Goal: Task Accomplishment & Management: Manage account settings

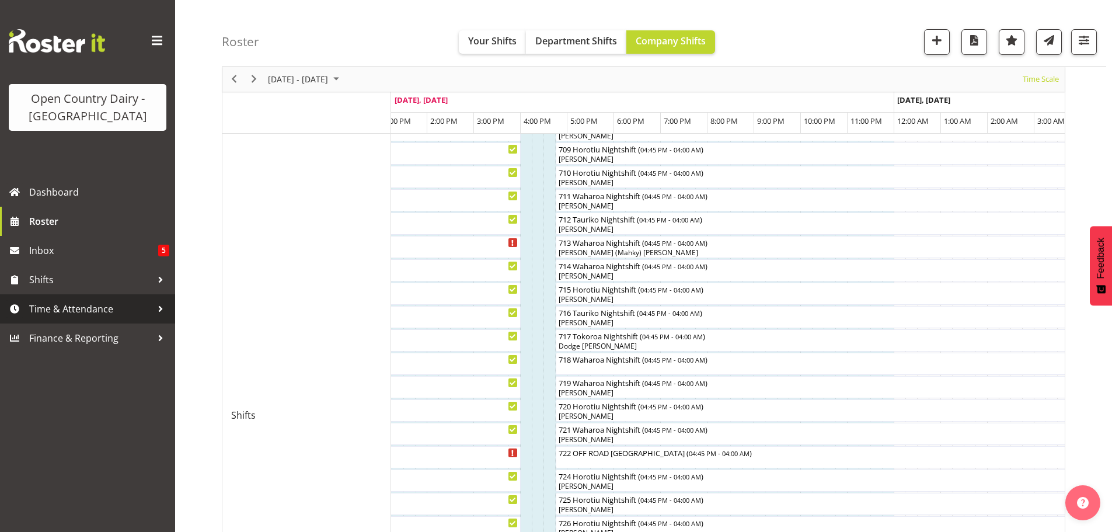
click at [69, 304] on span "Time & Attendance" at bounding box center [90, 309] width 123 height 18
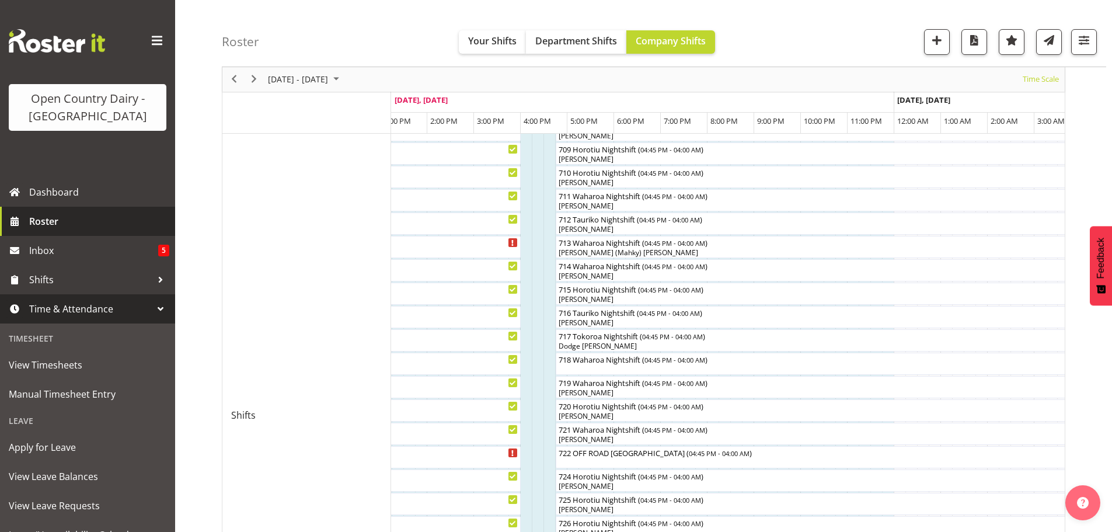
click at [58, 219] on span "Roster" at bounding box center [99, 222] width 140 height 18
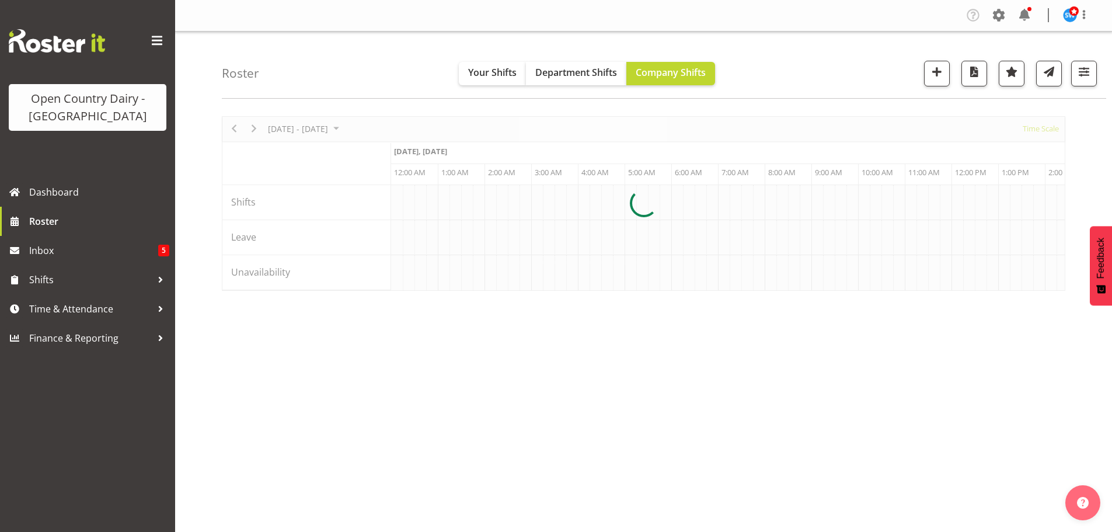
scroll to position [0, 2242]
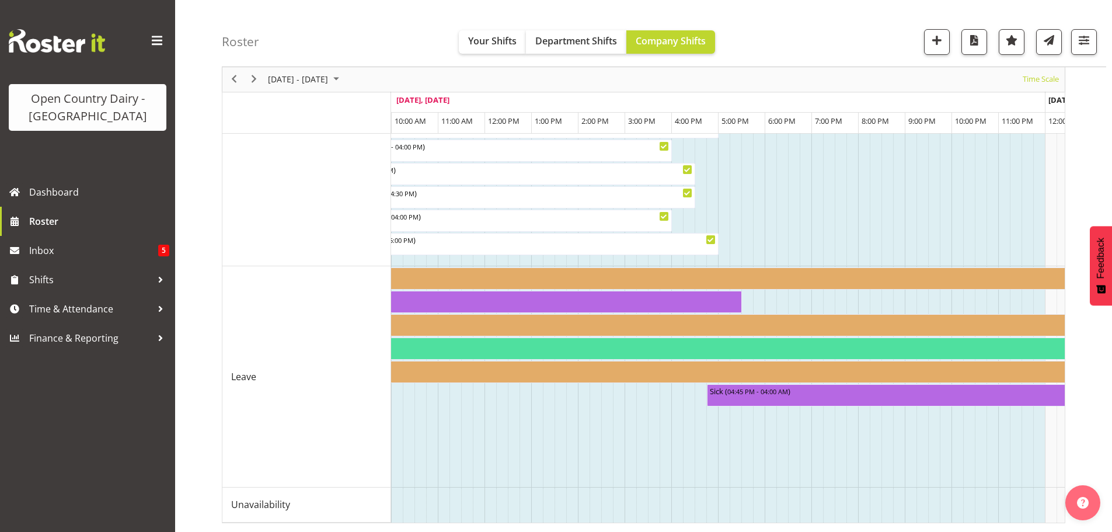
scroll to position [0, 2757]
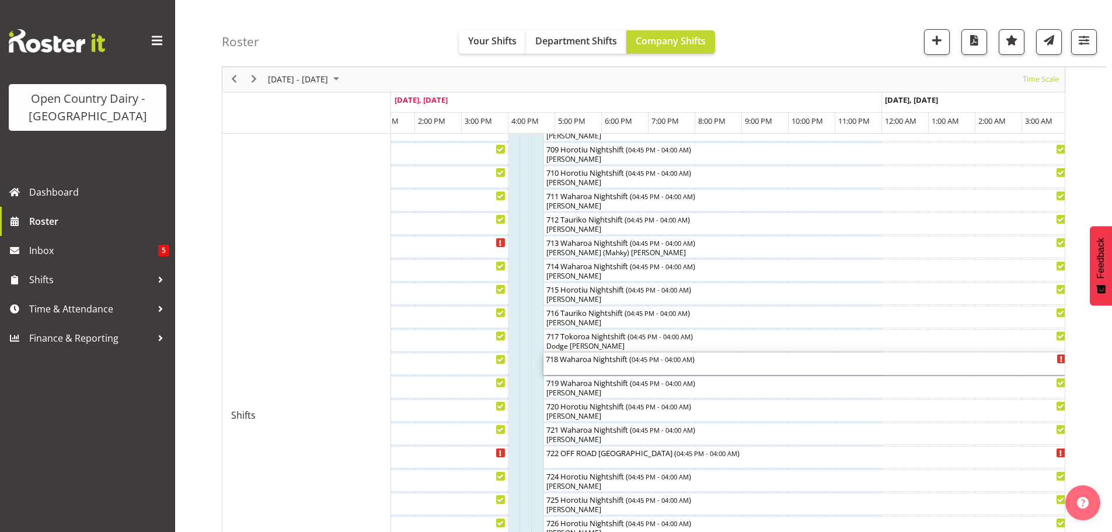
click at [604, 366] on div "718 Waharoa Nightshift ( 04:45 PM - 04:00 AM )" at bounding box center [806, 364] width 521 height 22
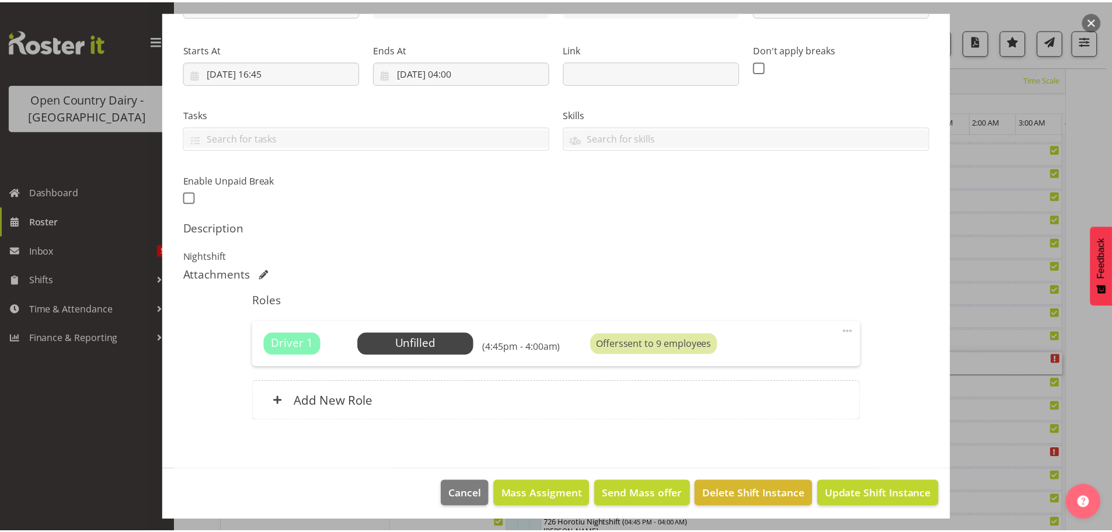
scroll to position [166, 0]
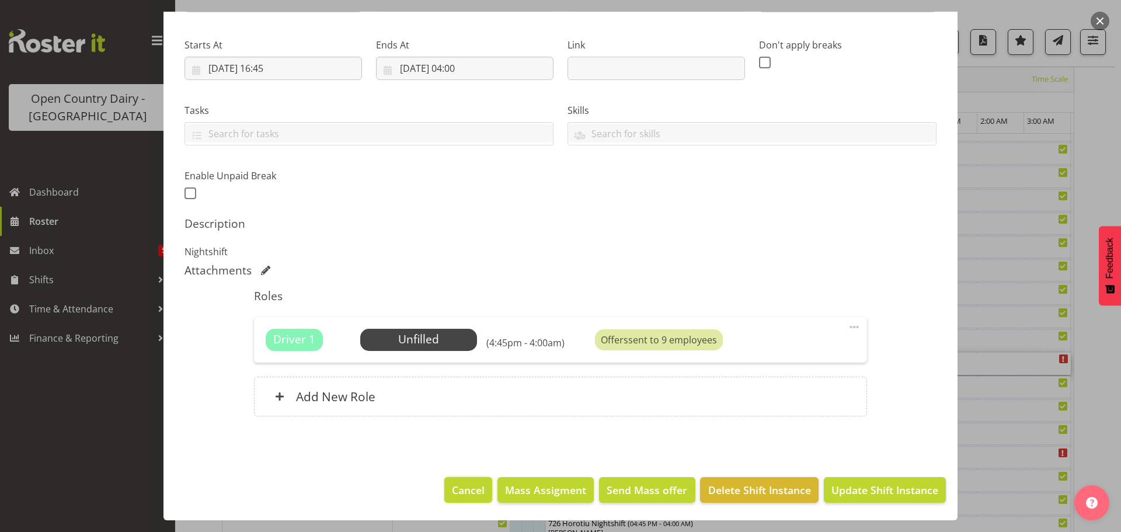
click at [460, 488] on span "Cancel" at bounding box center [468, 489] width 33 height 15
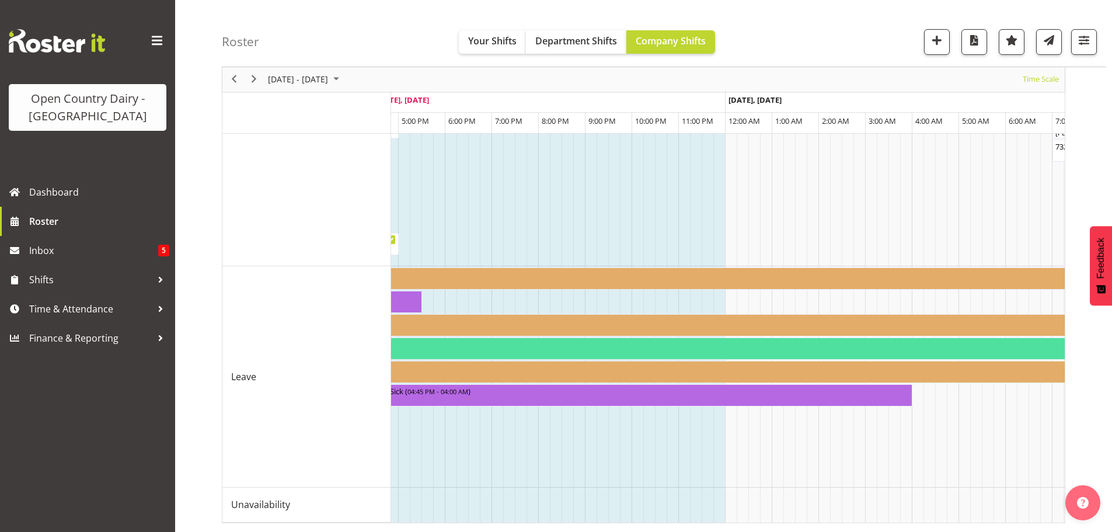
scroll to position [0, 3111]
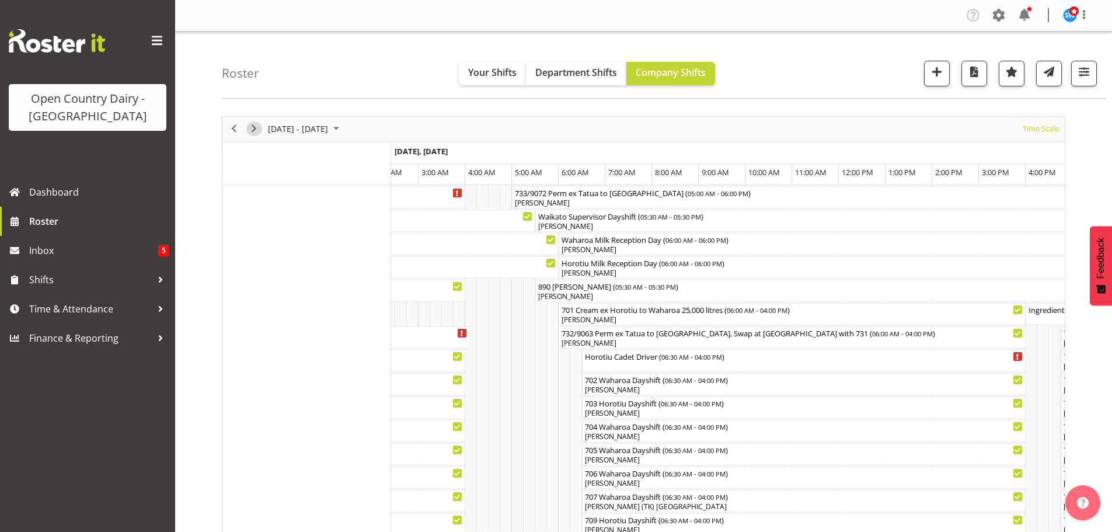
click at [253, 128] on span "Next" at bounding box center [254, 128] width 14 height 15
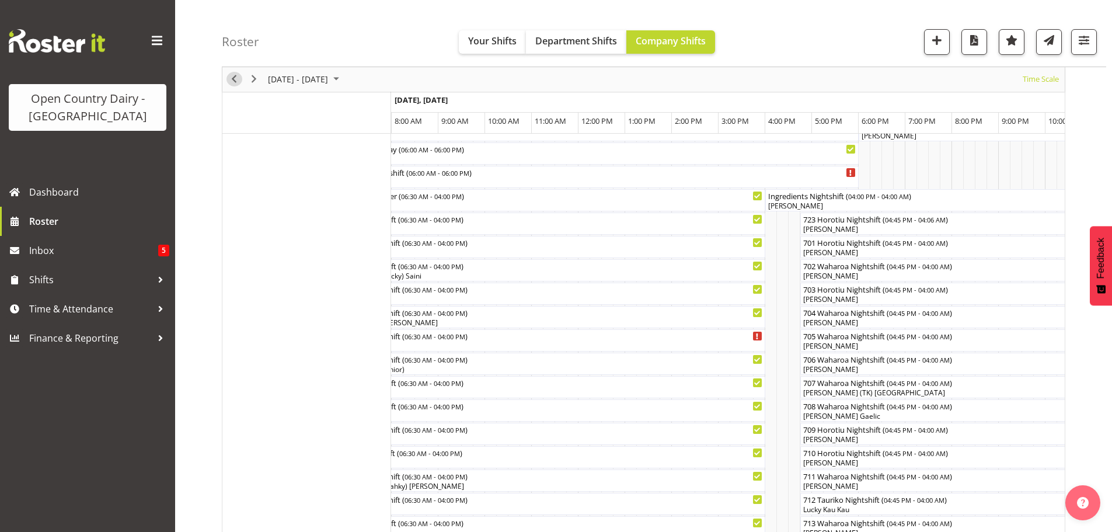
click at [234, 77] on span "Previous" at bounding box center [234, 79] width 14 height 15
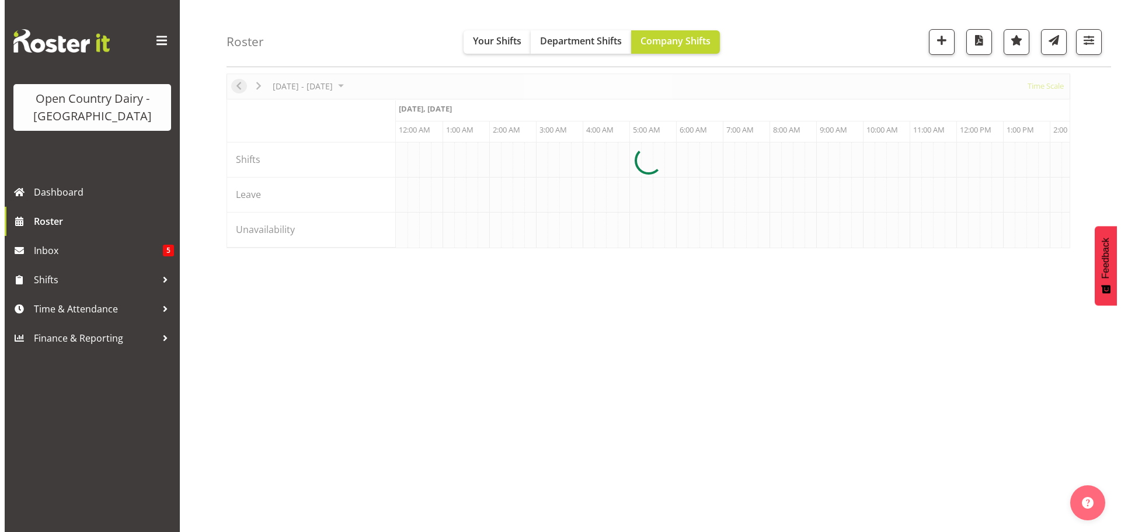
scroll to position [0, 2242]
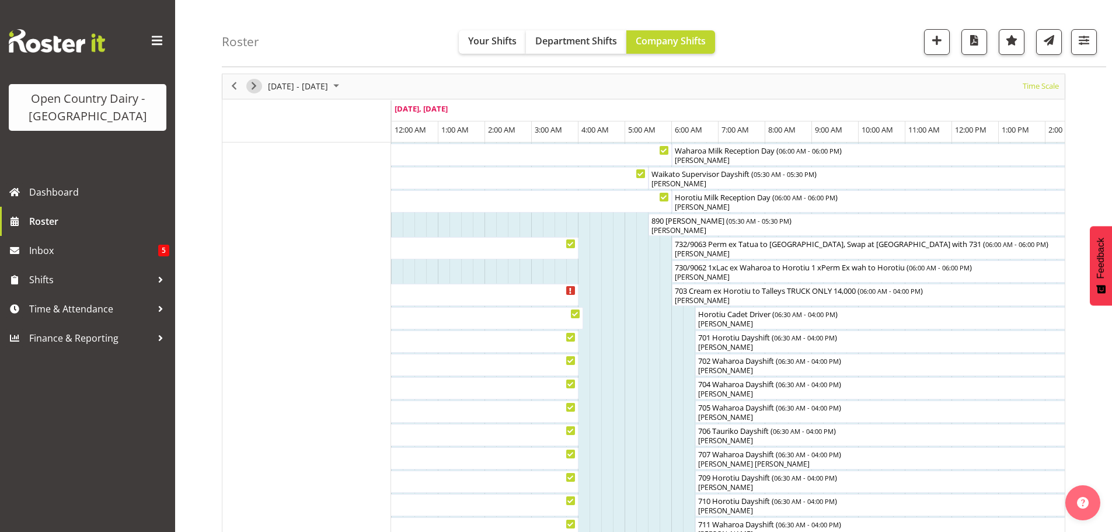
drag, startPoint x: 255, startPoint y: 84, endPoint x: 222, endPoint y: 175, distance: 96.8
click at [255, 84] on span "Next" at bounding box center [254, 86] width 14 height 15
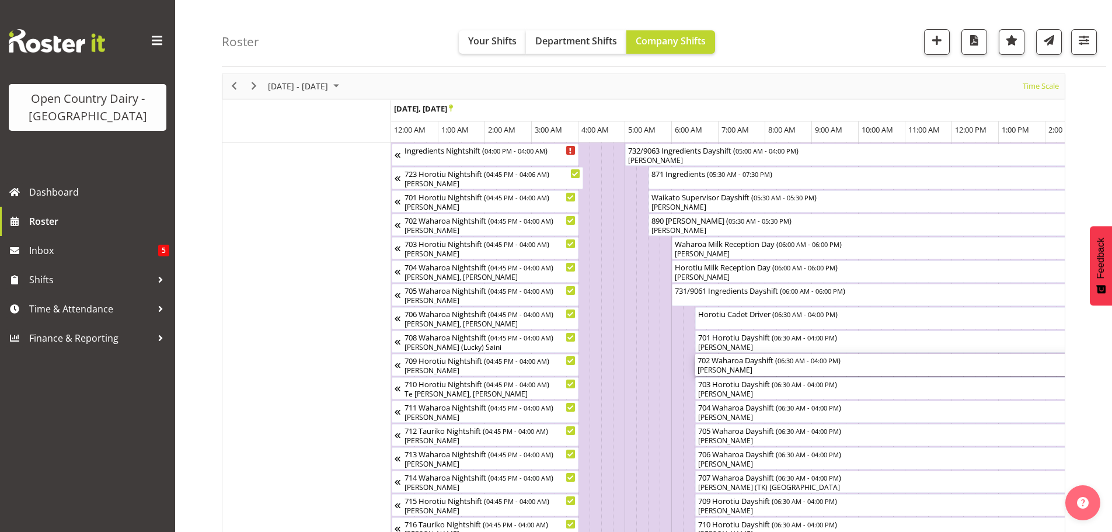
click at [749, 367] on div "[PERSON_NAME]" at bounding box center [917, 370] width 439 height 11
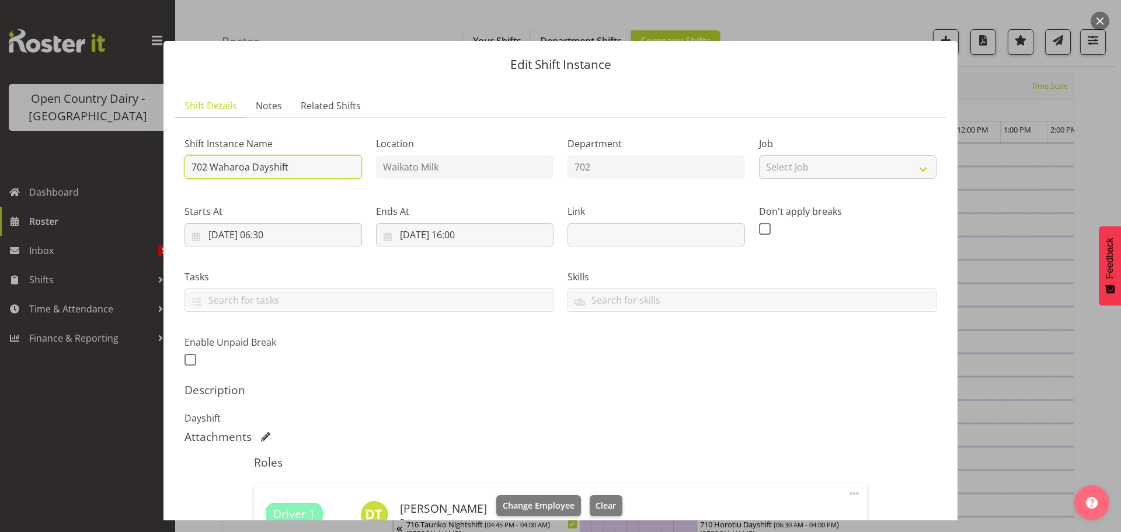
click at [320, 163] on input "702 Waharoa Dayshift" at bounding box center [274, 166] width 178 height 23
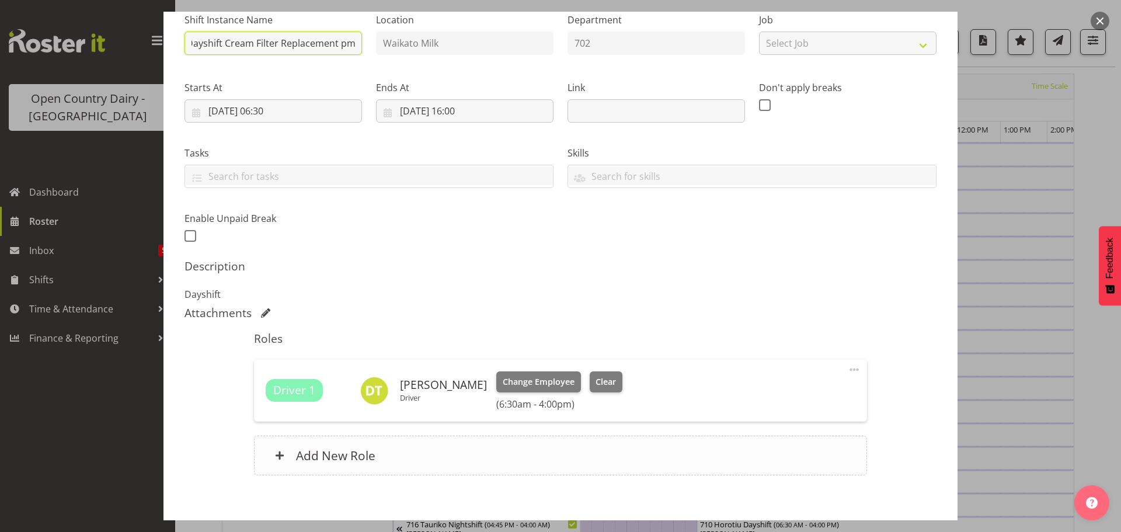
scroll to position [183, 0]
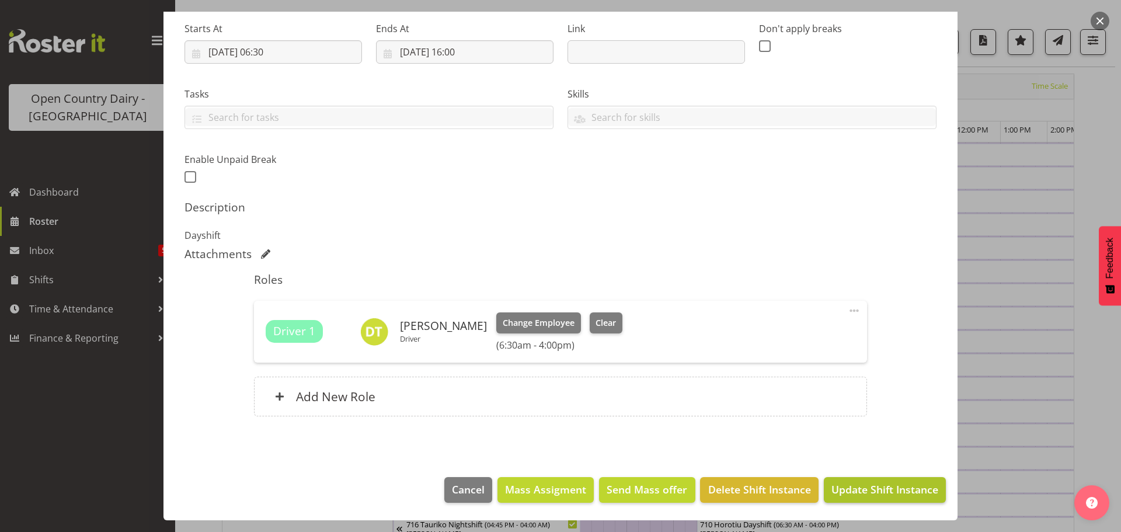
type input "702 Waharoa Dayshift Cream Filter Replacement pm"
click at [869, 486] on span "Update Shift Instance" at bounding box center [885, 489] width 107 height 15
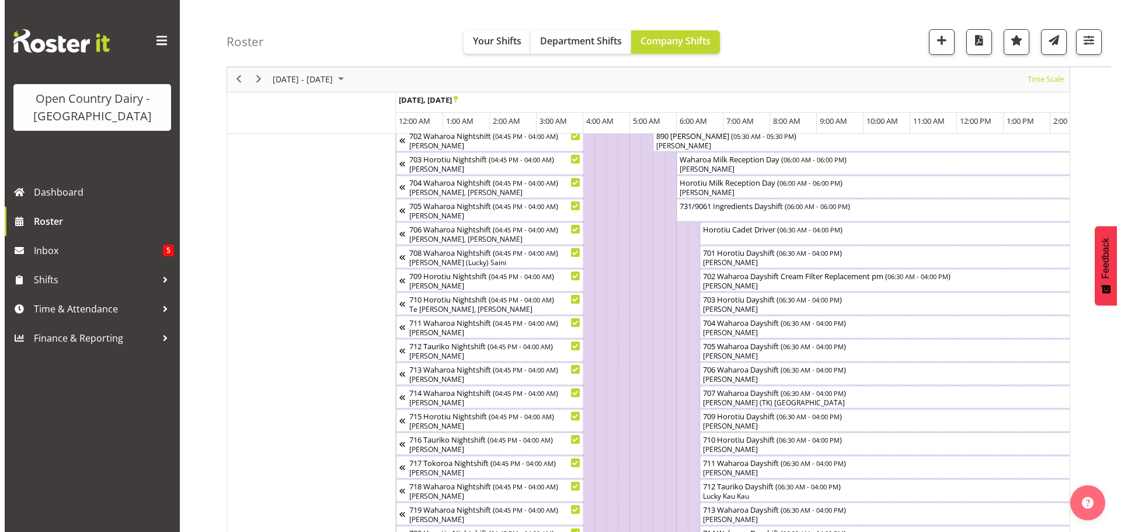
scroll to position [175, 0]
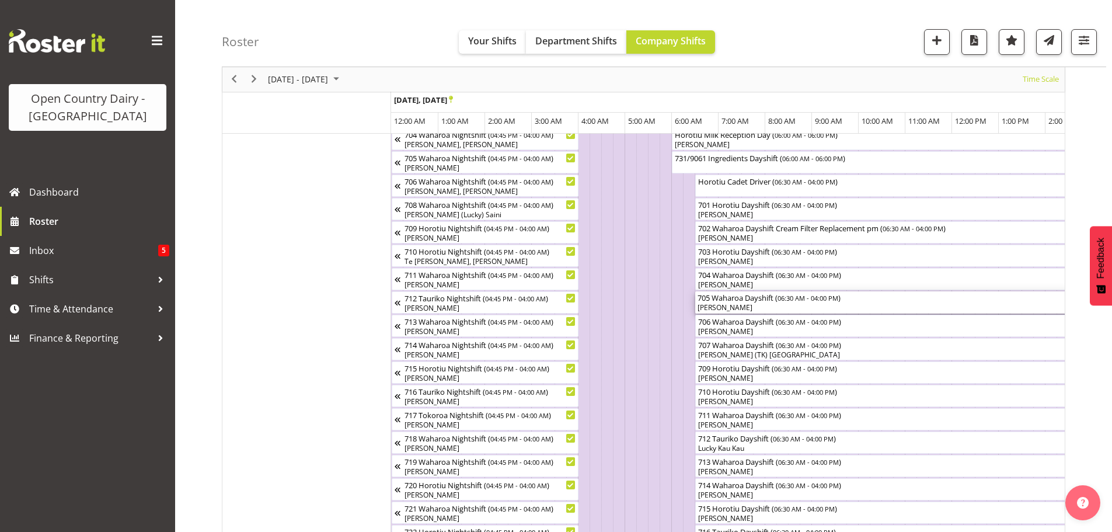
click at [757, 307] on div "[PERSON_NAME]" at bounding box center [917, 307] width 439 height 11
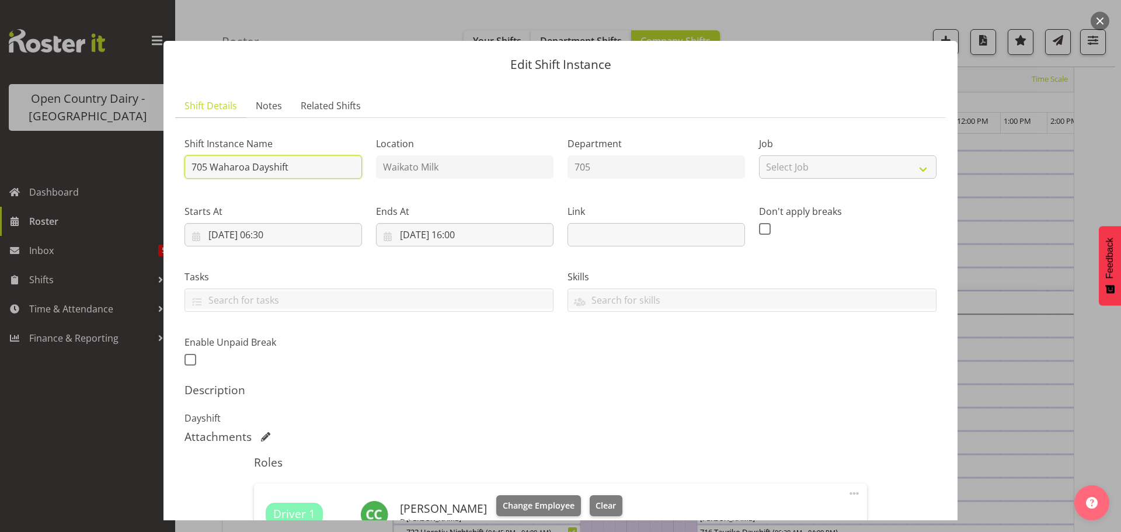
click at [314, 164] on input "705 Waharoa Dayshift" at bounding box center [274, 166] width 178 height 23
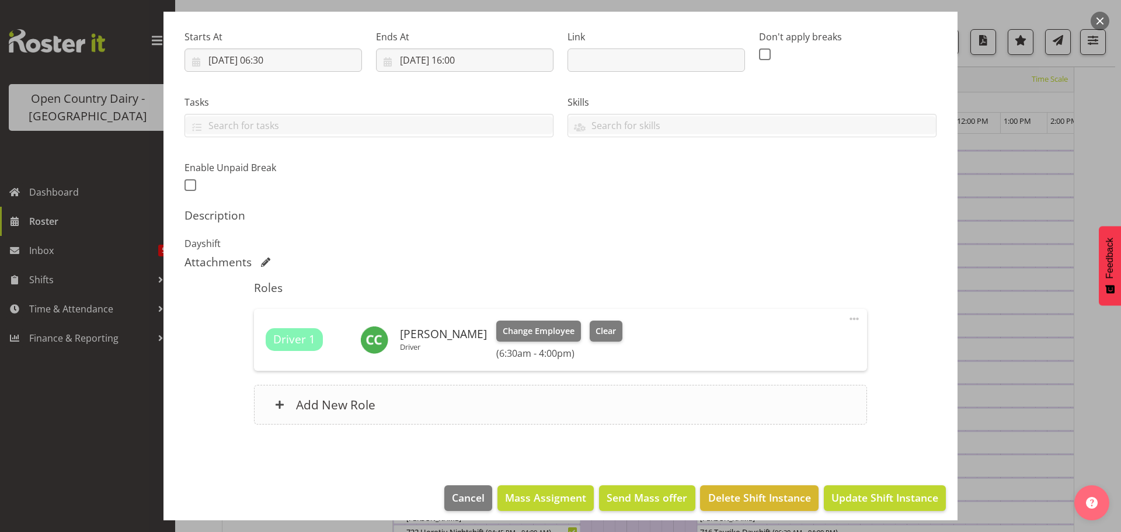
scroll to position [183, 0]
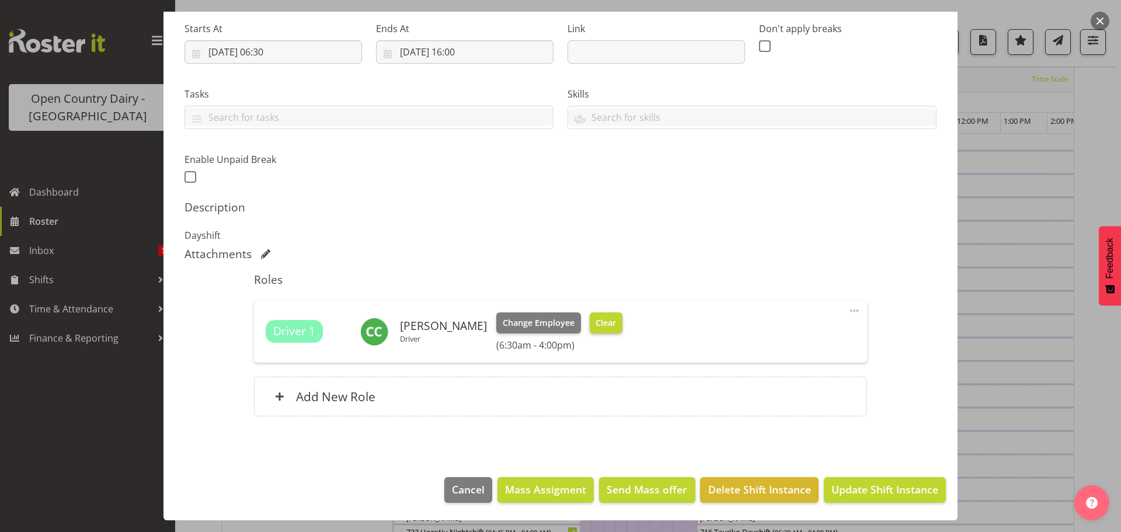
type input "705 OFF ROAD #2705 Service Auto Tech Please deliver"
click at [596, 322] on span "Clear" at bounding box center [606, 322] width 20 height 13
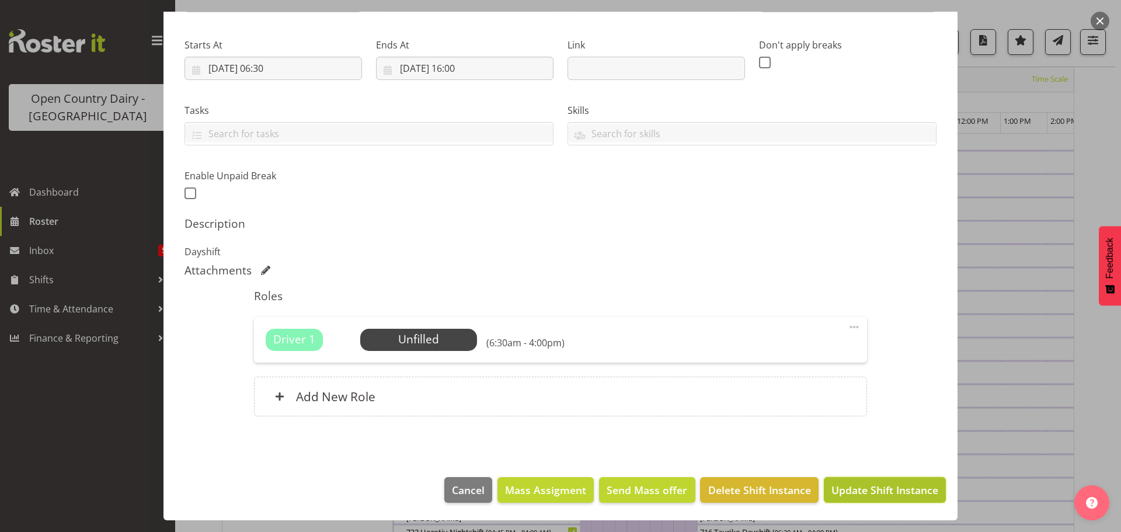
click at [860, 494] on span "Update Shift Instance" at bounding box center [885, 489] width 107 height 15
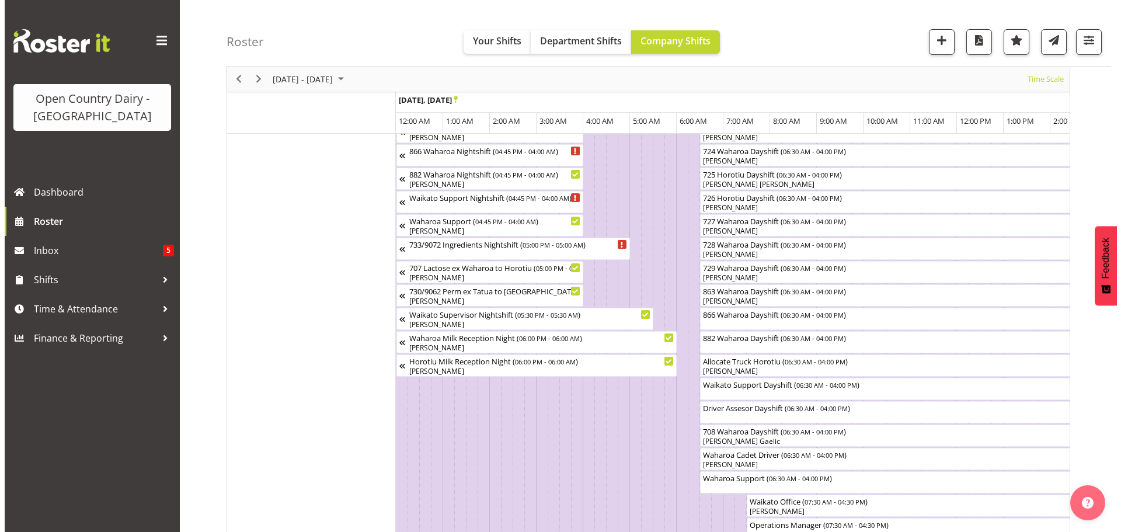
scroll to position [743, 0]
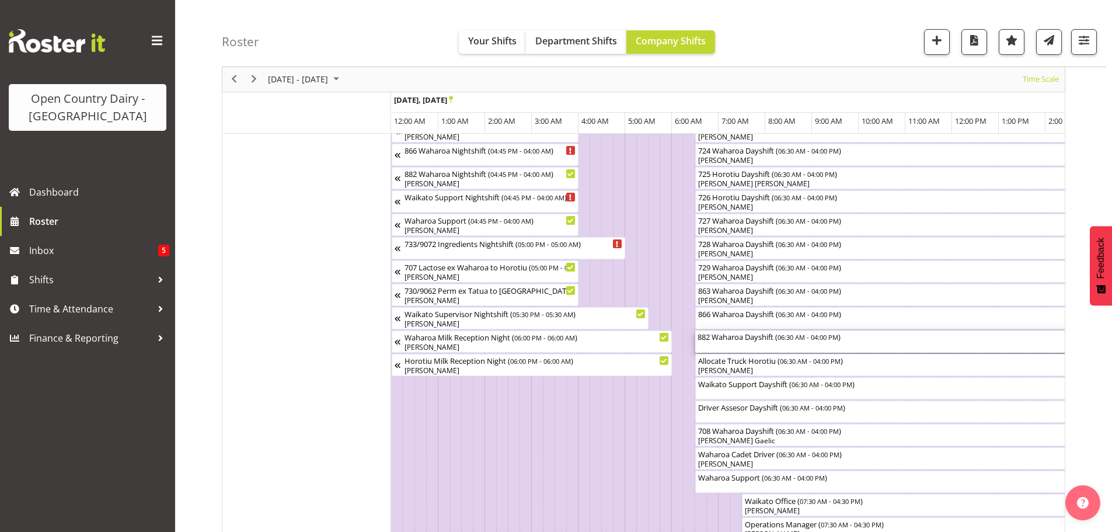
click at [741, 344] on div "882 Waharoa Dayshift ( 06:30 AM - 04:00 PM )" at bounding box center [917, 342] width 439 height 22
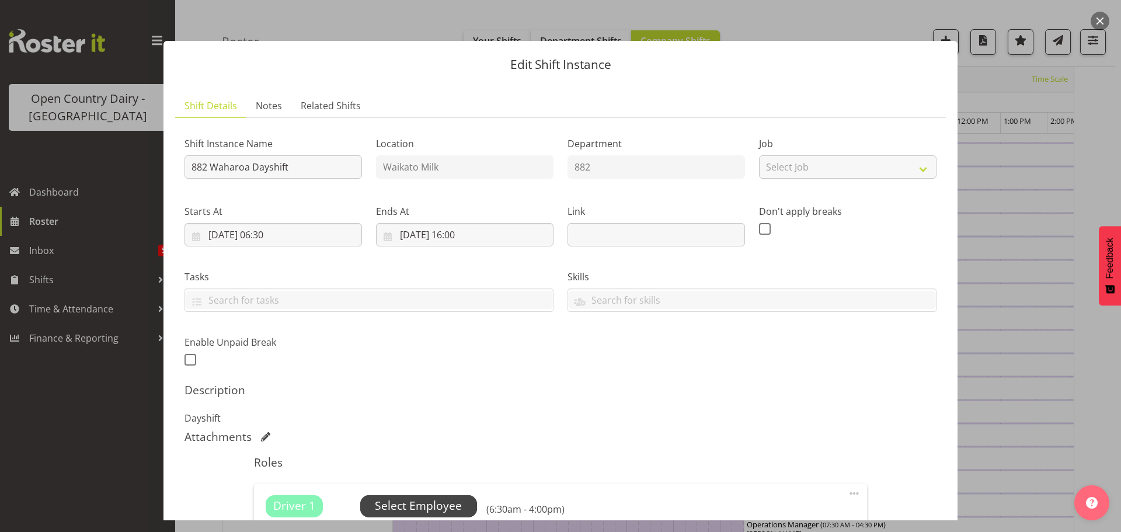
click at [420, 505] on span "Select Employee" at bounding box center [418, 506] width 87 height 17
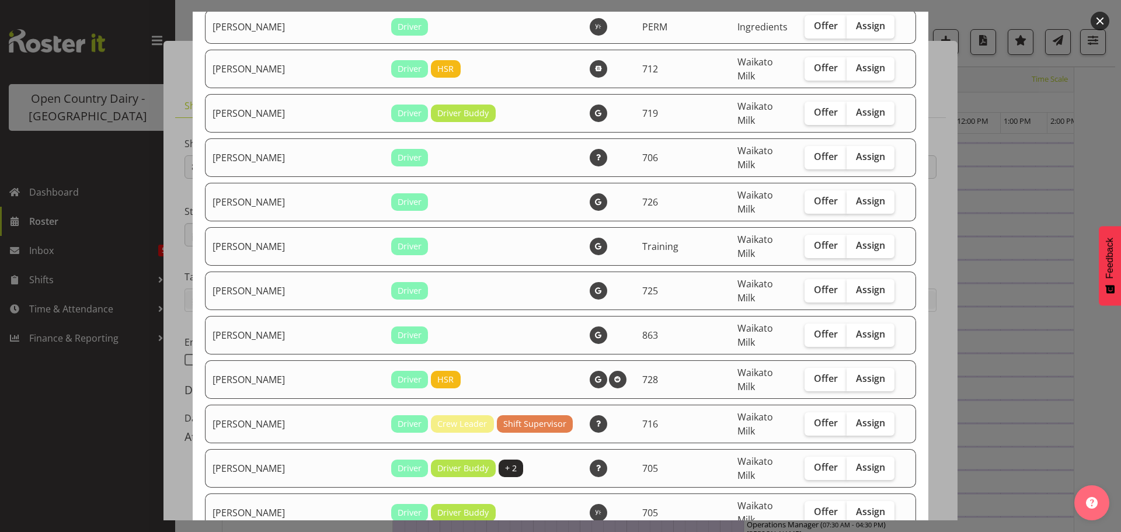
scroll to position [234, 0]
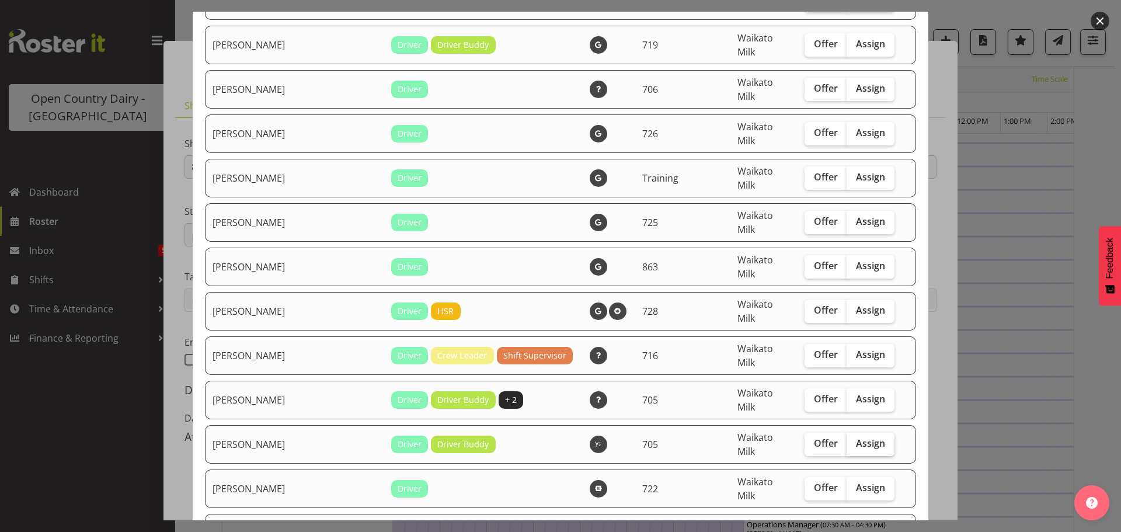
click at [856, 437] on span "Assign" at bounding box center [870, 443] width 29 height 12
click at [847, 440] on input "Assign" at bounding box center [851, 444] width 8 height 8
checkbox input "true"
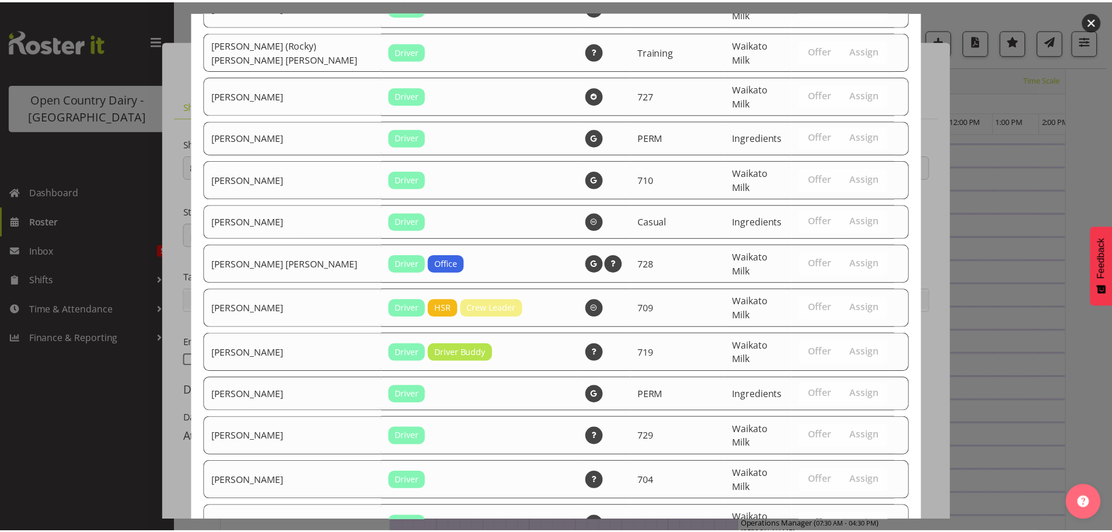
scroll to position [2338, 0]
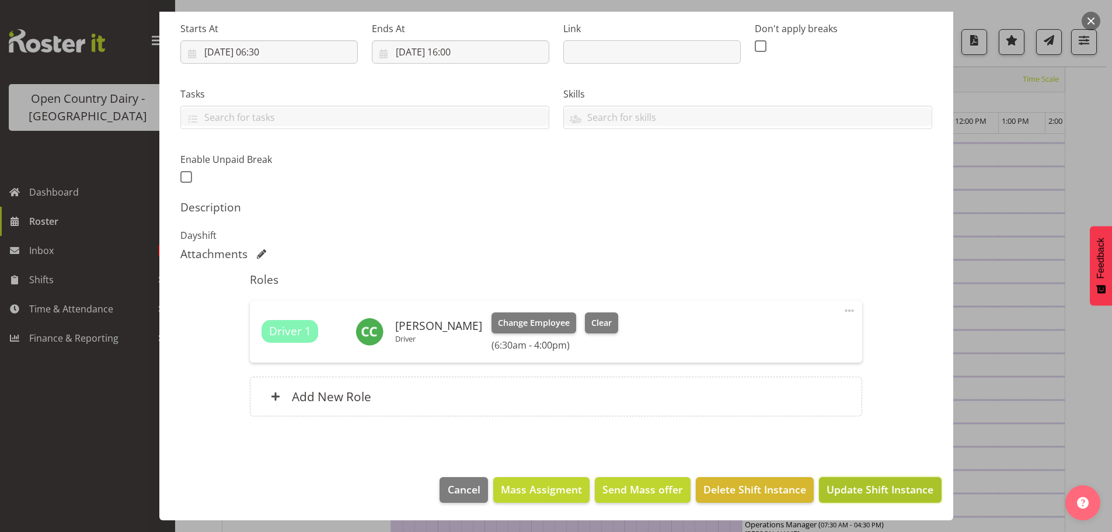
click at [869, 490] on span "Update Shift Instance" at bounding box center [880, 489] width 107 height 15
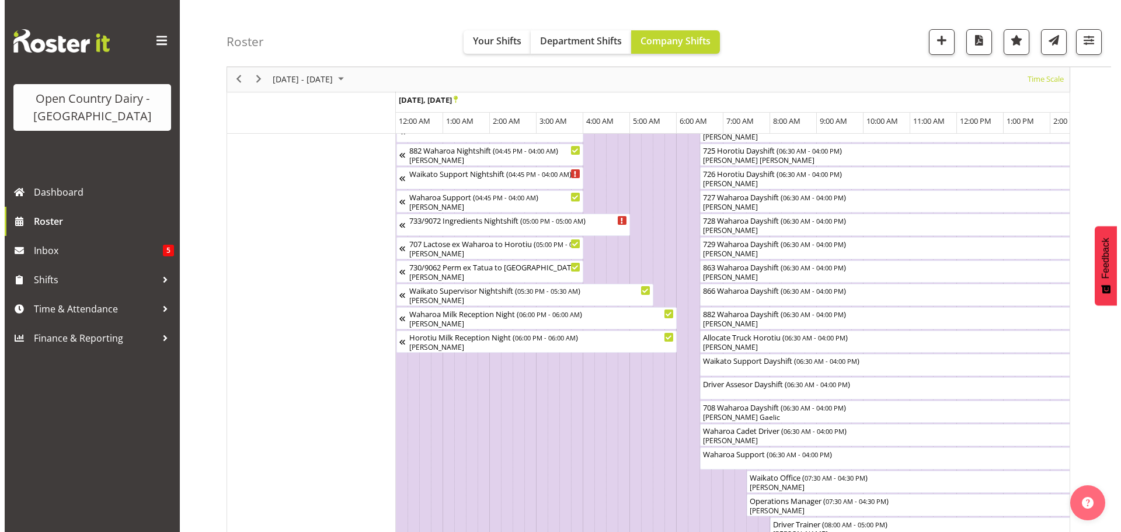
scroll to position [818, 0]
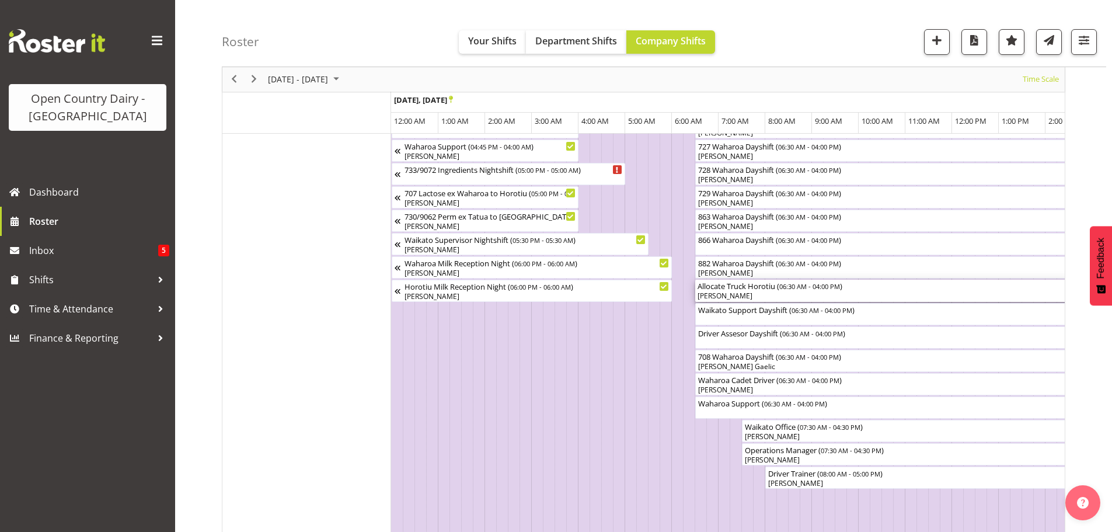
click at [762, 295] on div "[PERSON_NAME]" at bounding box center [917, 296] width 439 height 11
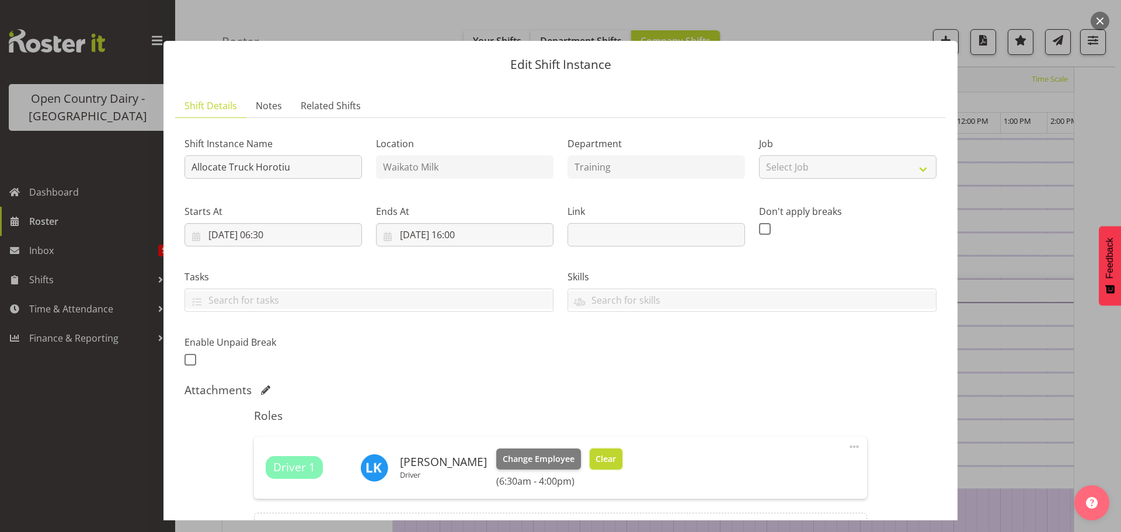
click at [599, 457] on span "Clear" at bounding box center [606, 459] width 20 height 13
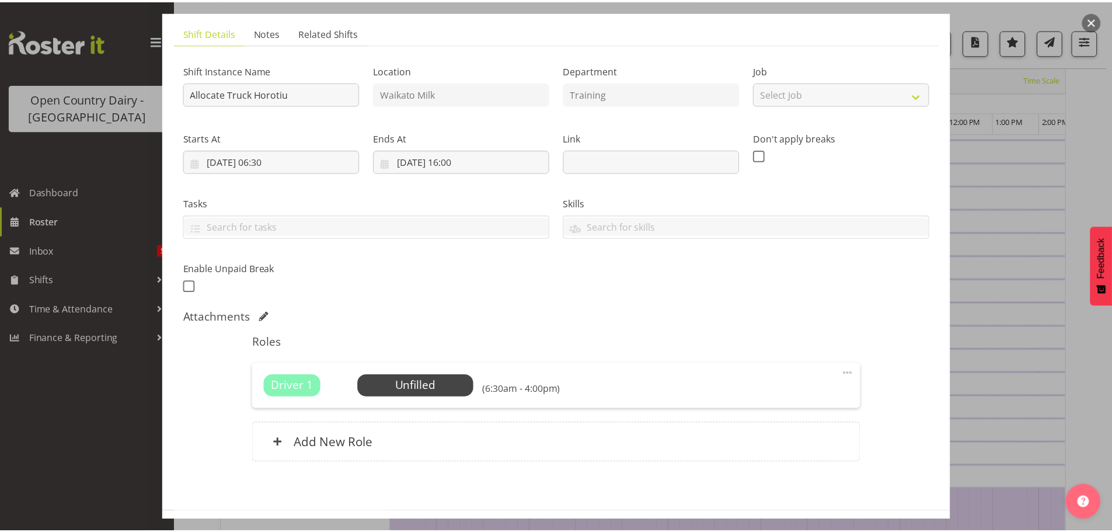
scroll to position [120, 0]
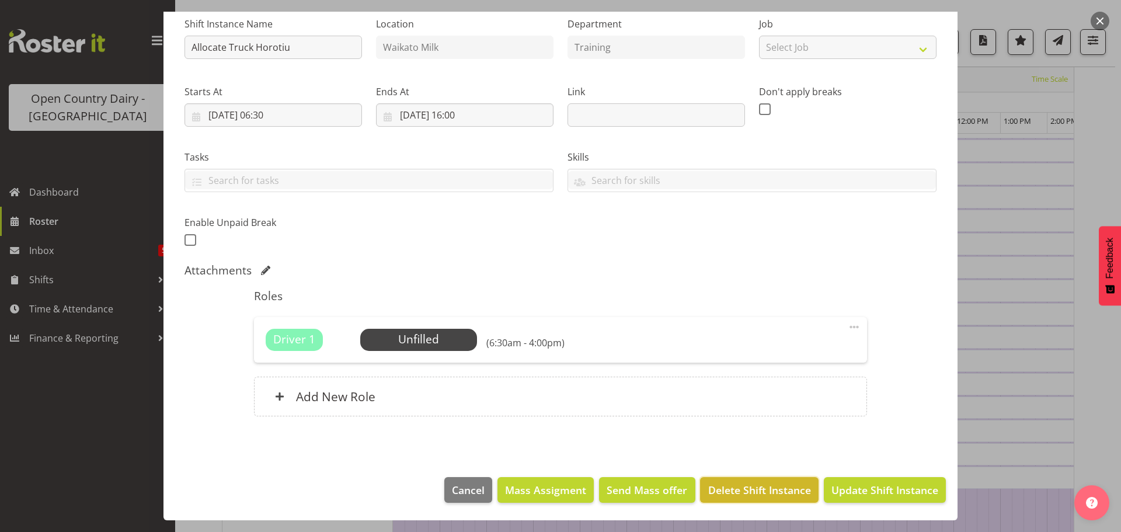
click at [749, 486] on span "Delete Shift Instance" at bounding box center [759, 489] width 103 height 15
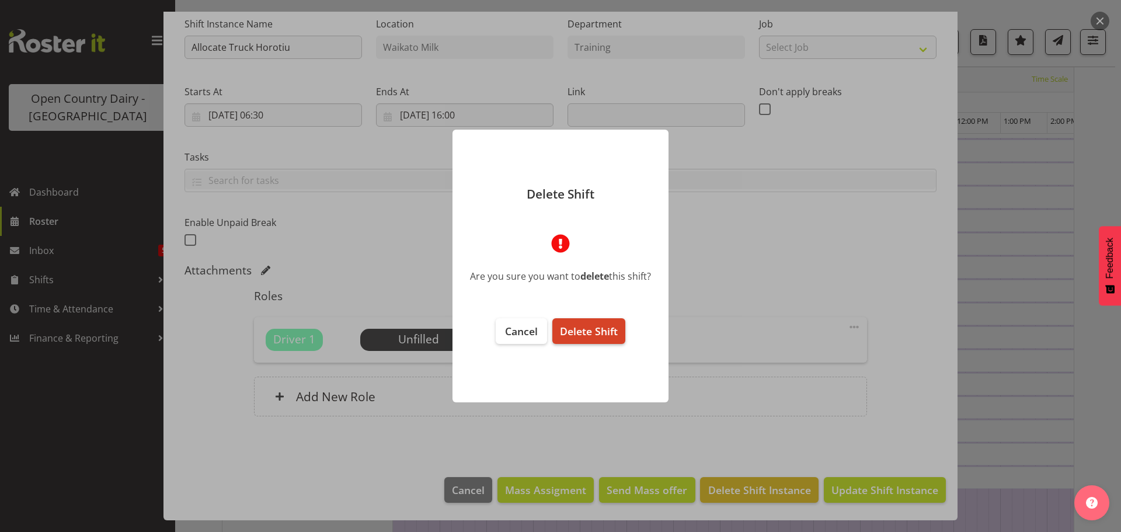
click at [587, 336] on span "Delete Shift" at bounding box center [589, 331] width 58 height 14
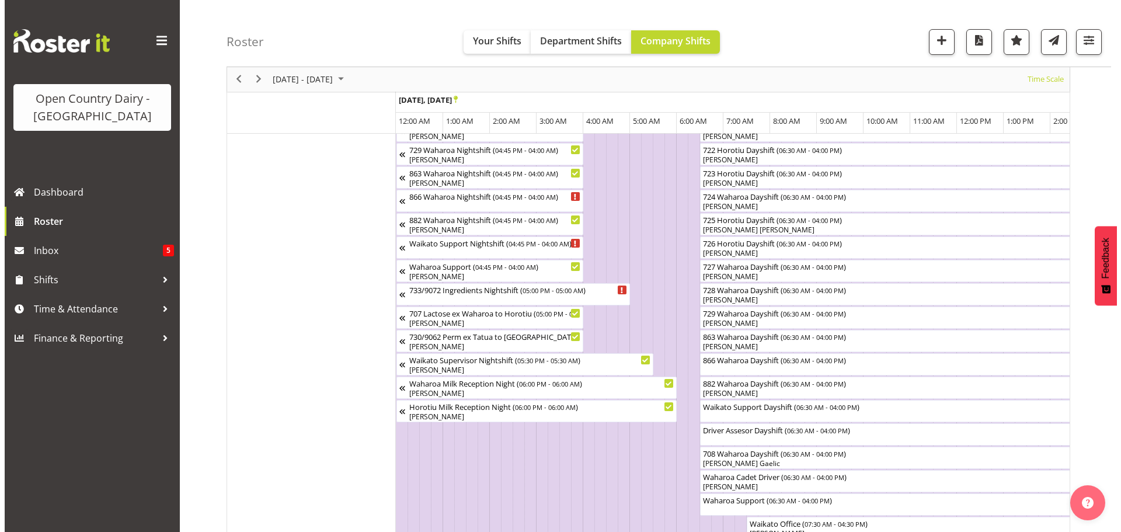
scroll to position [743, 0]
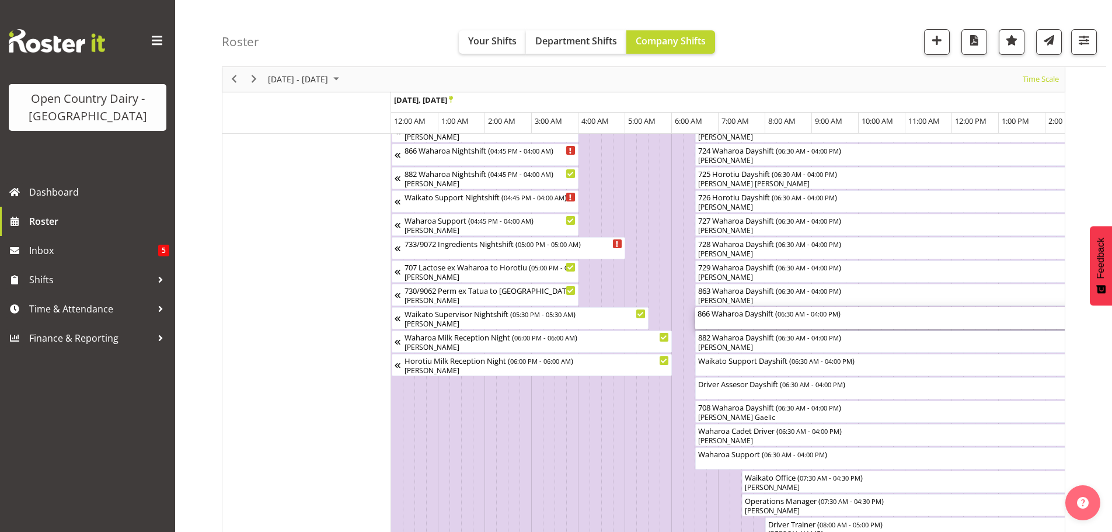
click at [739, 324] on div "866 Waharoa Dayshift ( 06:30 AM - 04:00 PM )" at bounding box center [917, 318] width 439 height 22
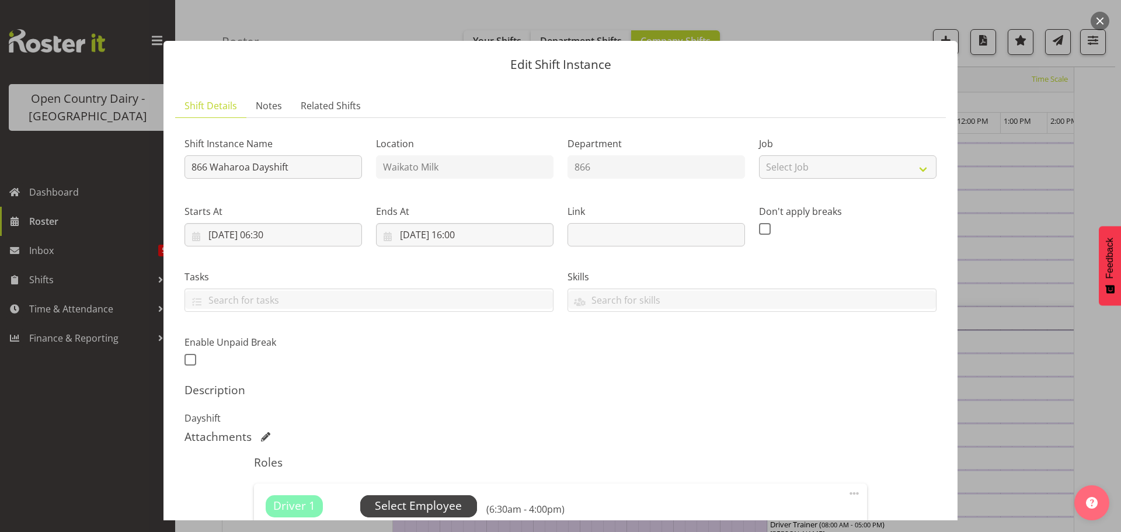
click at [422, 505] on span "Select Employee" at bounding box center [418, 506] width 87 height 17
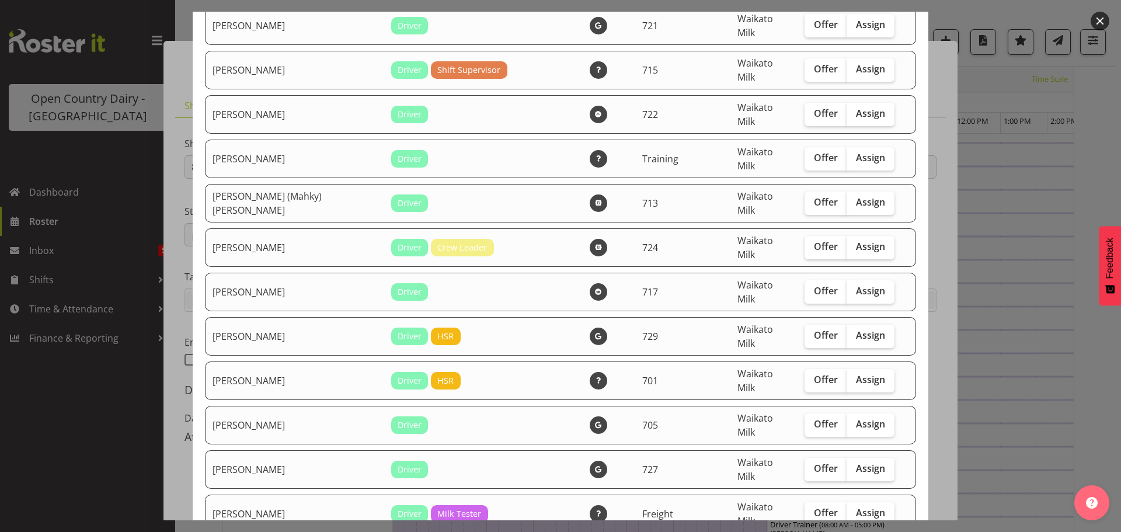
scroll to position [1343, 0]
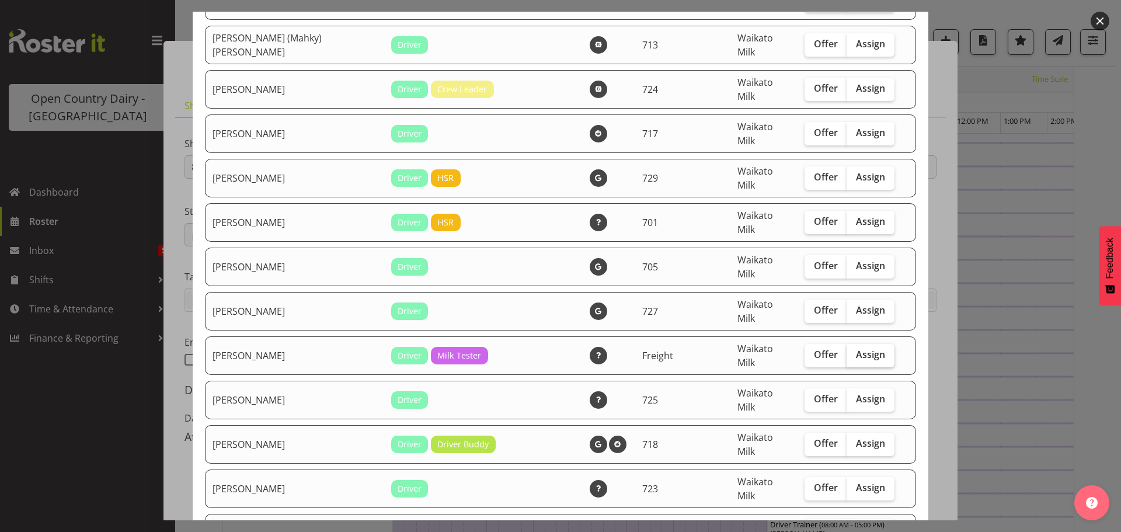
click at [856, 349] on span "Assign" at bounding box center [870, 355] width 29 height 12
click at [848, 351] on input "Assign" at bounding box center [851, 355] width 8 height 8
checkbox input "true"
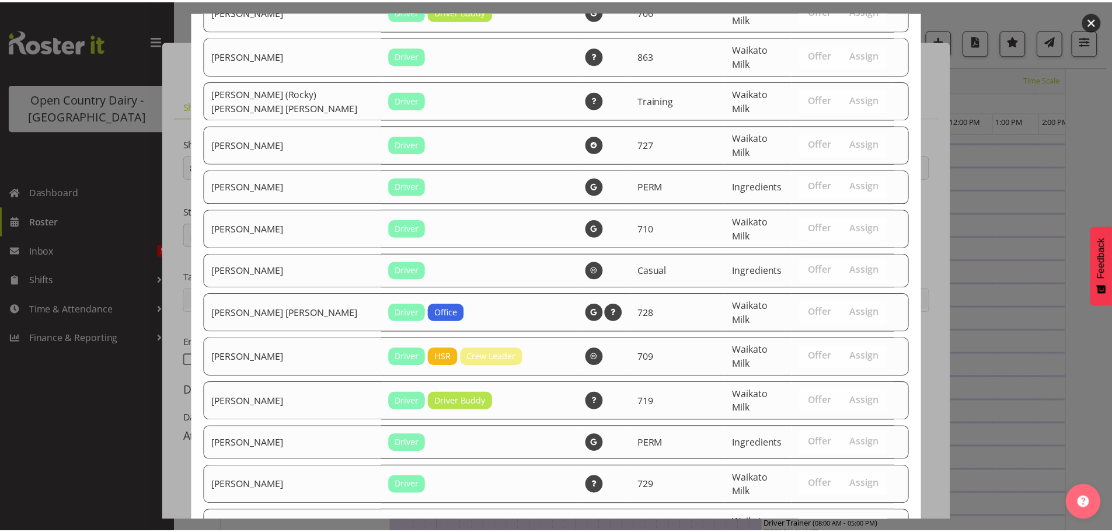
scroll to position [2338, 0]
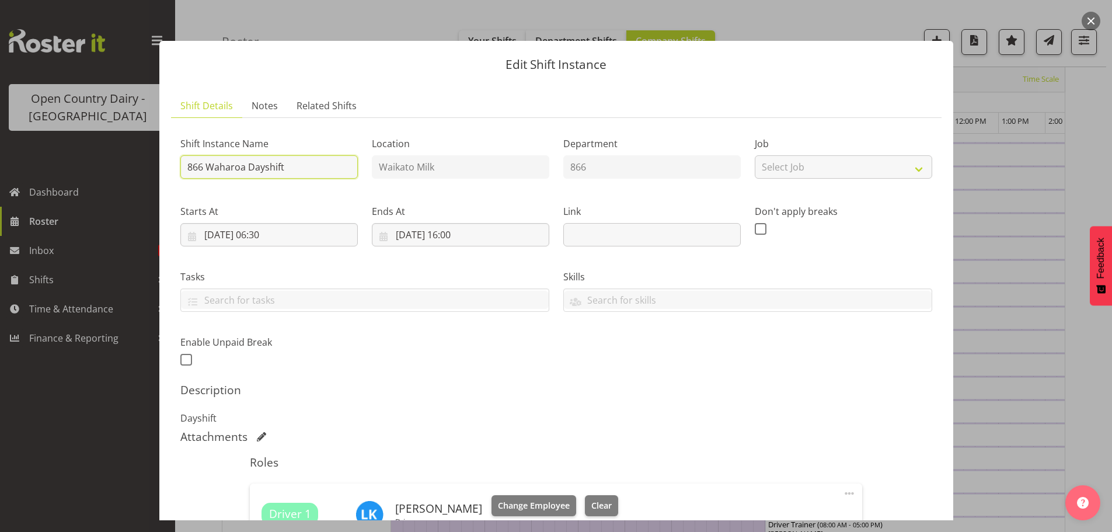
click at [328, 169] on input "866 Waharoa Dayshift" at bounding box center [269, 166] width 178 height 23
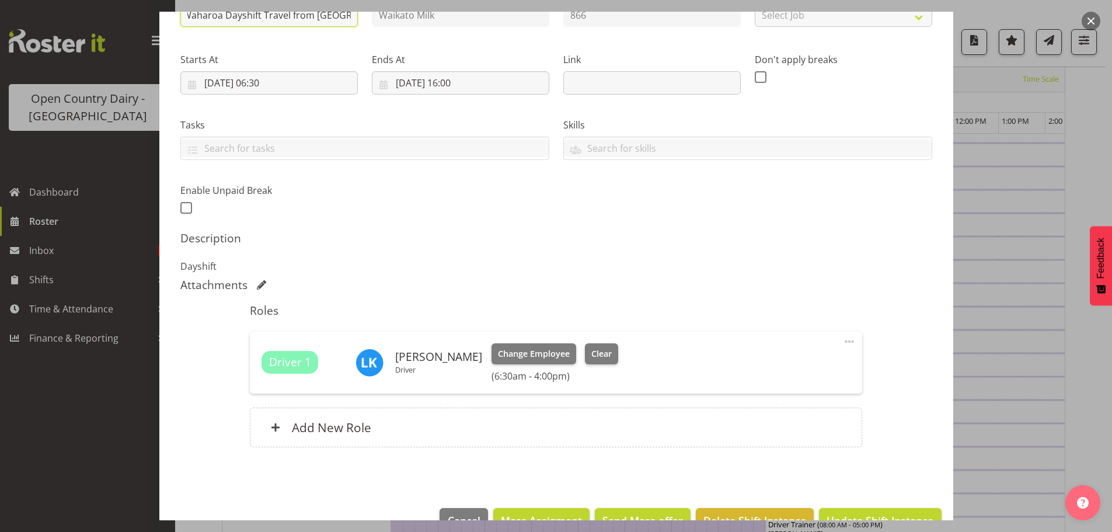
scroll to position [183, 0]
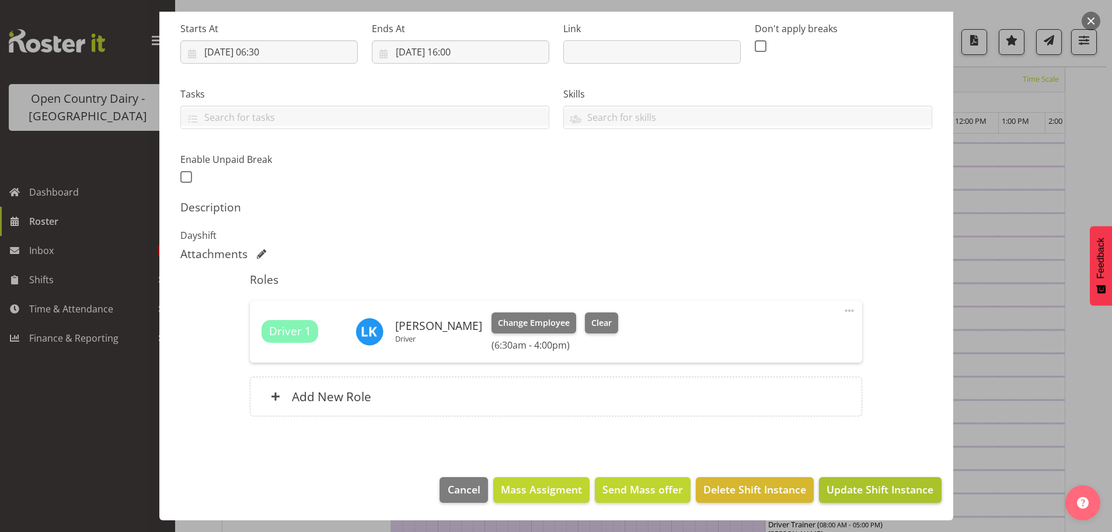
type input "866 Waharoa Dayshift Travel from [GEOGRAPHIC_DATA]"
click at [853, 482] on button "Update Shift Instance" at bounding box center [880, 490] width 122 height 26
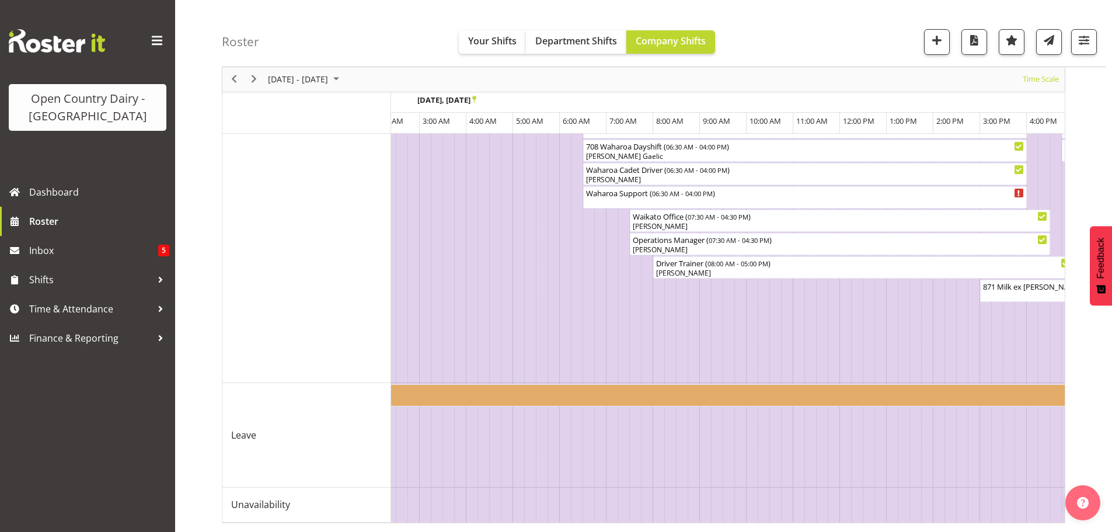
scroll to position [0, 151]
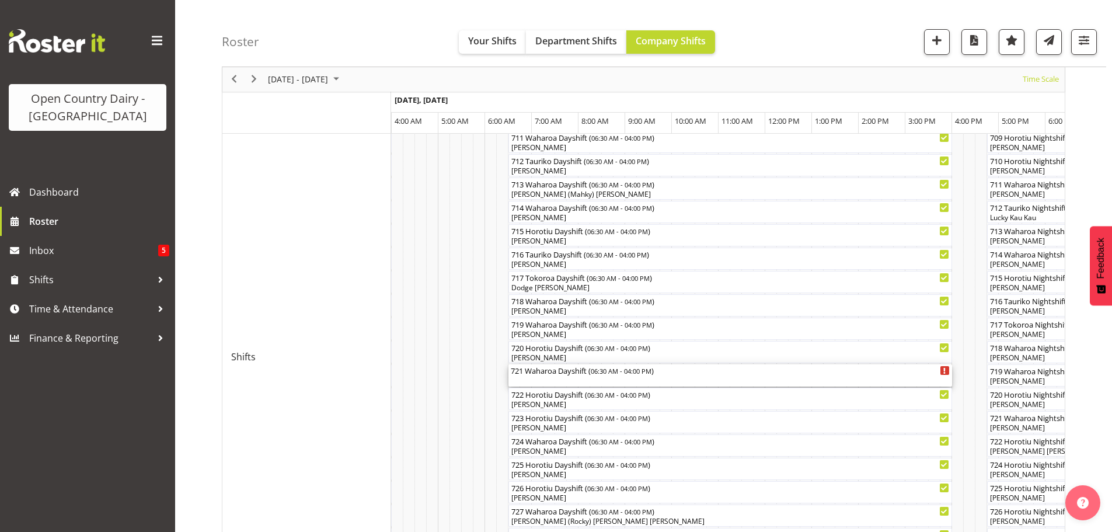
click at [563, 379] on div "721 Waharoa Dayshift ( 06:30 AM - 04:00 PM )" at bounding box center [730, 375] width 439 height 22
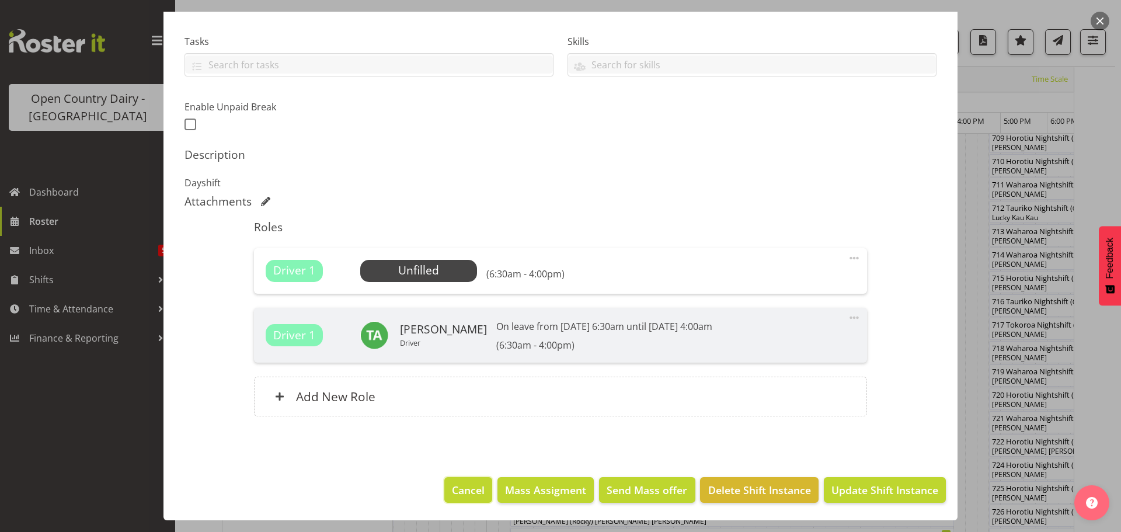
click at [469, 488] on span "Cancel" at bounding box center [468, 489] width 33 height 15
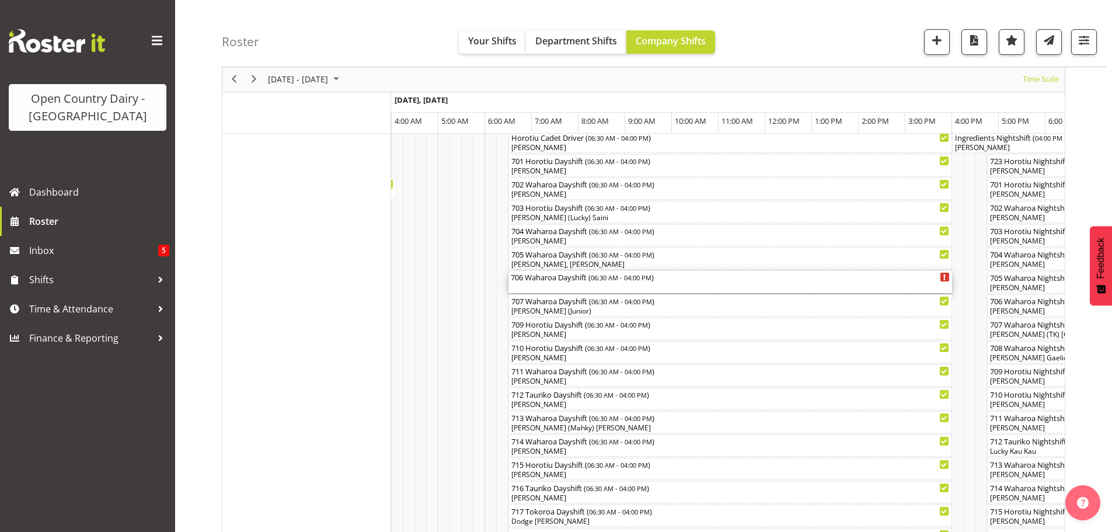
click at [559, 288] on div "706 Waharoa Dayshift ( 06:30 AM - 04:00 PM )" at bounding box center [730, 282] width 439 height 22
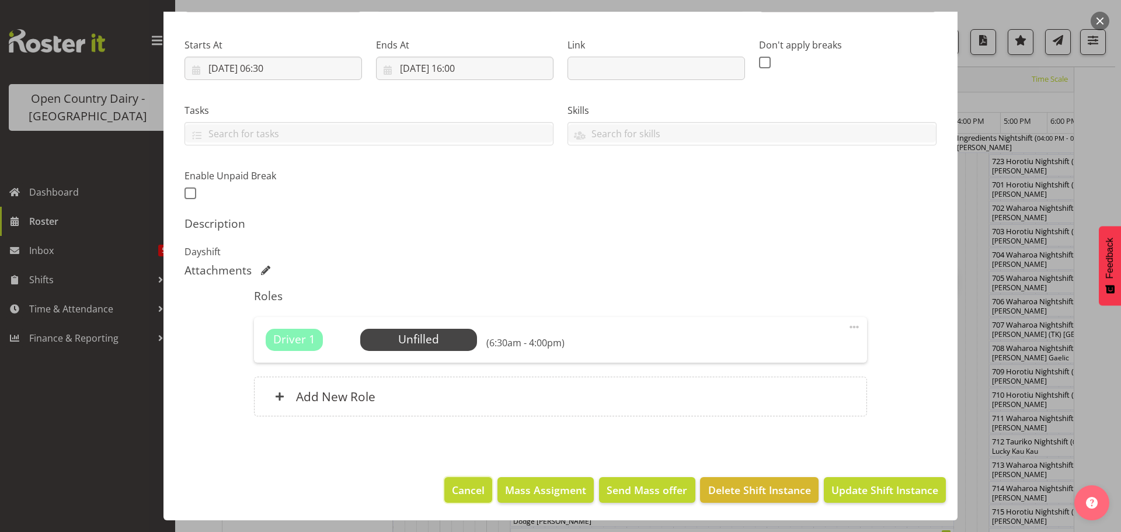
click at [459, 486] on span "Cancel" at bounding box center [468, 489] width 33 height 15
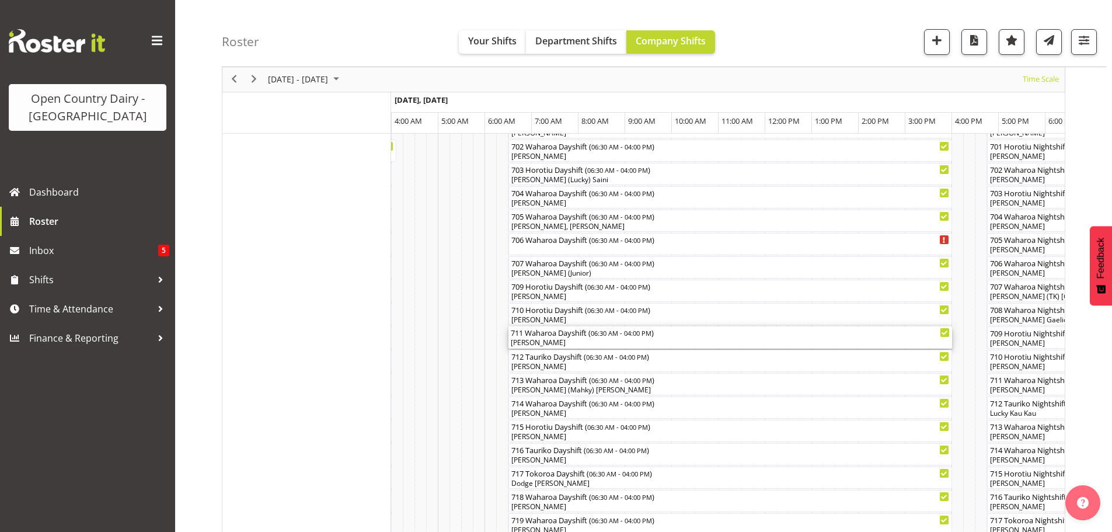
click at [576, 341] on div "[PERSON_NAME]" at bounding box center [730, 343] width 439 height 11
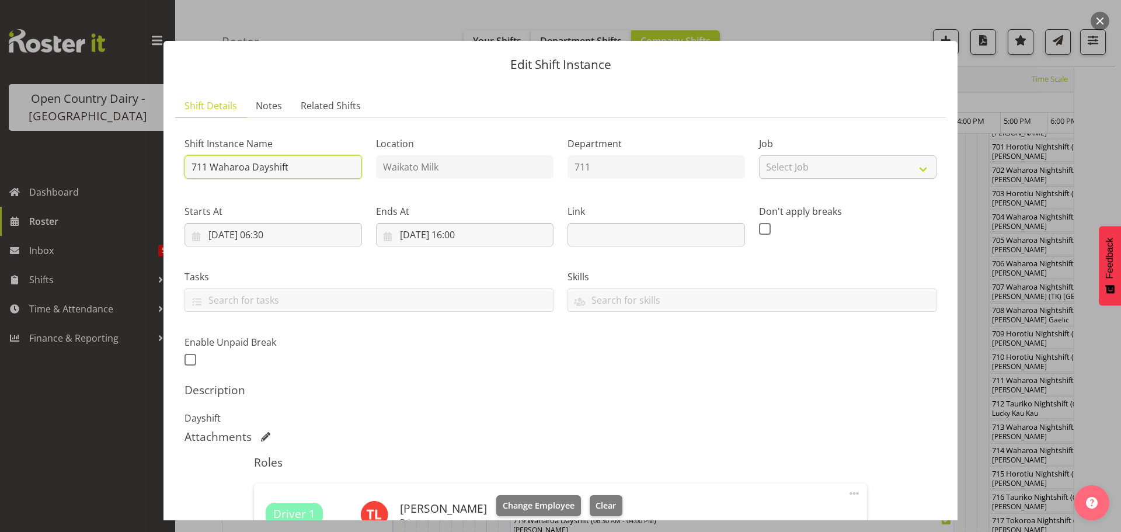
click at [317, 167] on input "711 Waharoa Dayshift" at bounding box center [274, 166] width 178 height 23
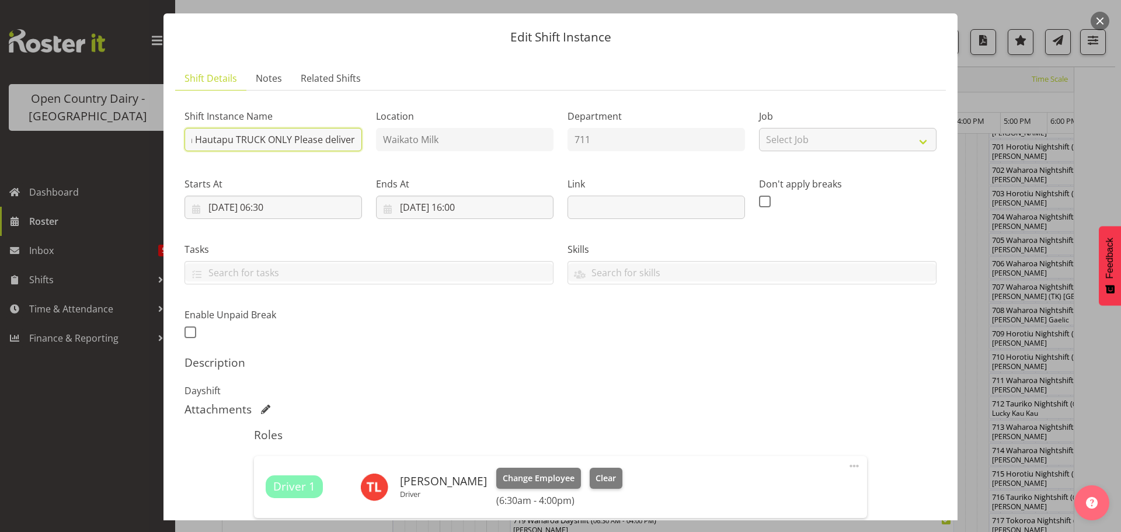
scroll to position [175, 0]
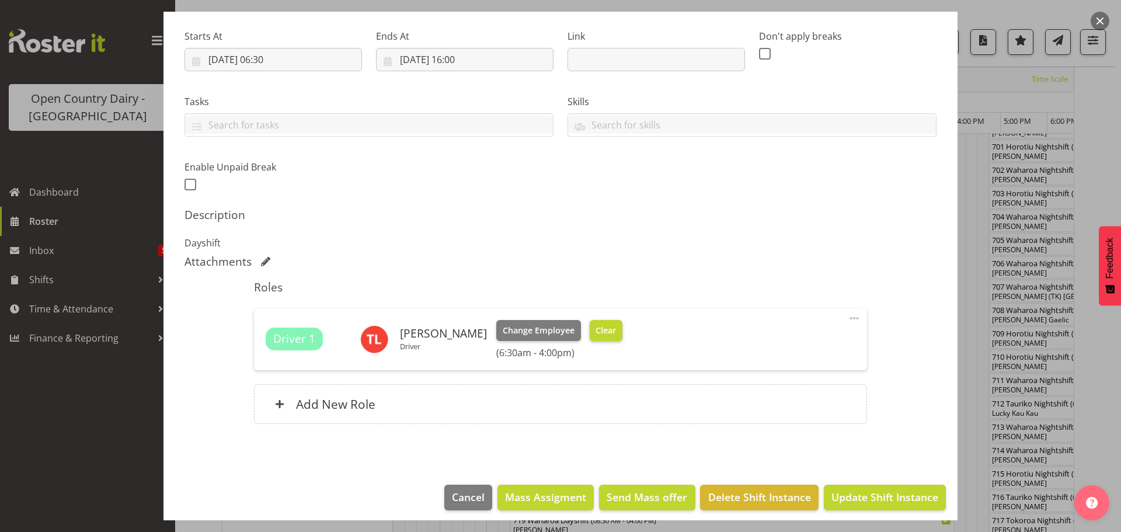
type input "711 OFF ROAD ABS Fault Scania Hautapu TRUCK ONLY Please deliver"
click at [597, 331] on span "Clear" at bounding box center [606, 330] width 20 height 13
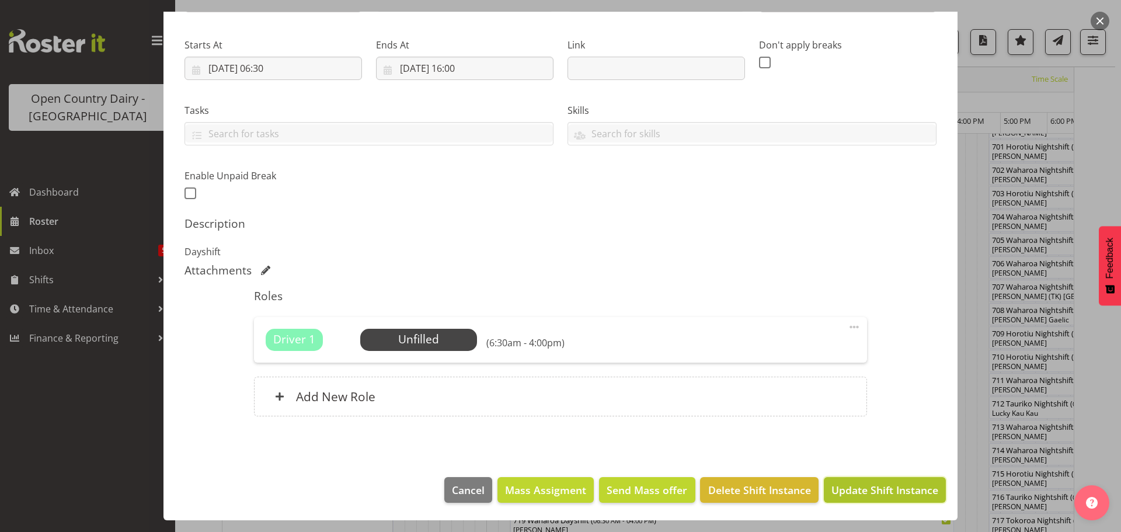
click at [875, 491] on span "Update Shift Instance" at bounding box center [885, 489] width 107 height 15
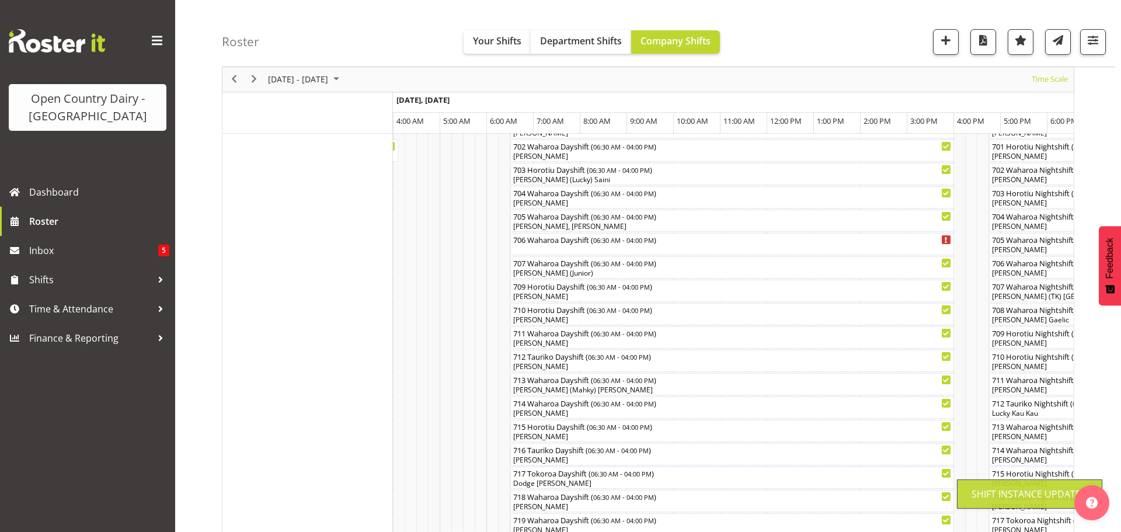
scroll to position [43, 0]
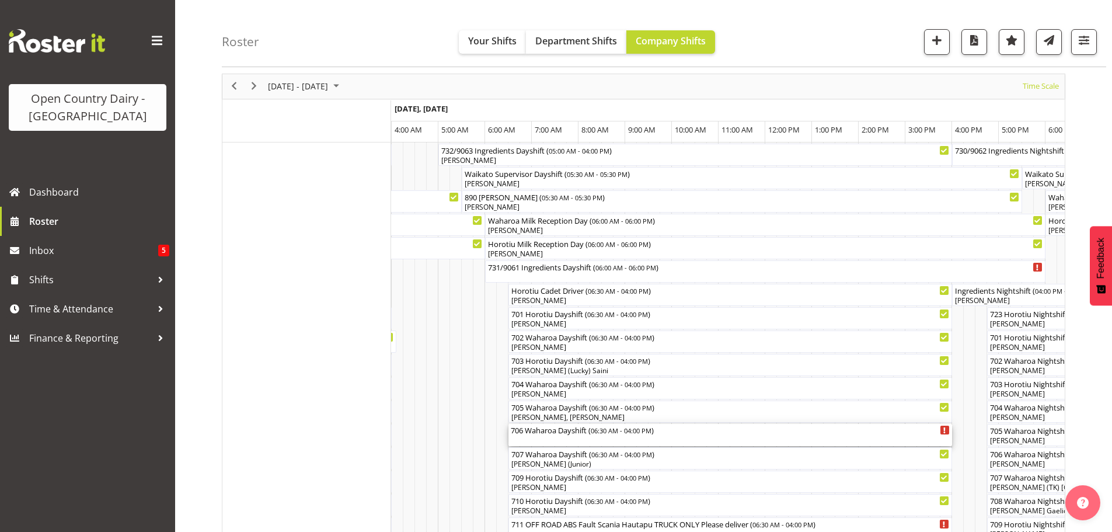
click at [561, 438] on div "706 Waharoa Dayshift ( 06:30 AM - 04:00 PM )" at bounding box center [730, 435] width 439 height 22
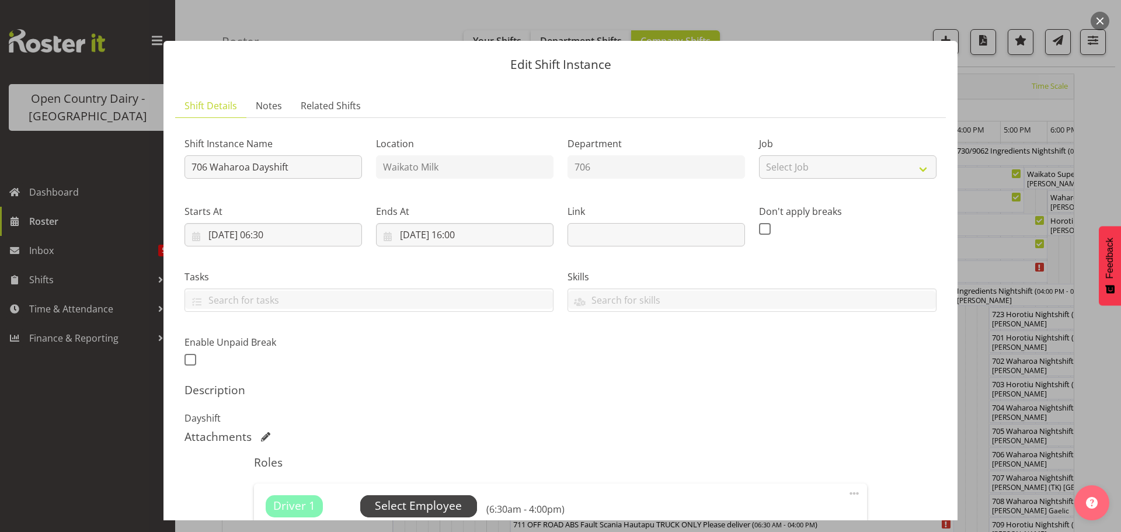
click at [415, 504] on span "Select Employee" at bounding box center [418, 506] width 87 height 17
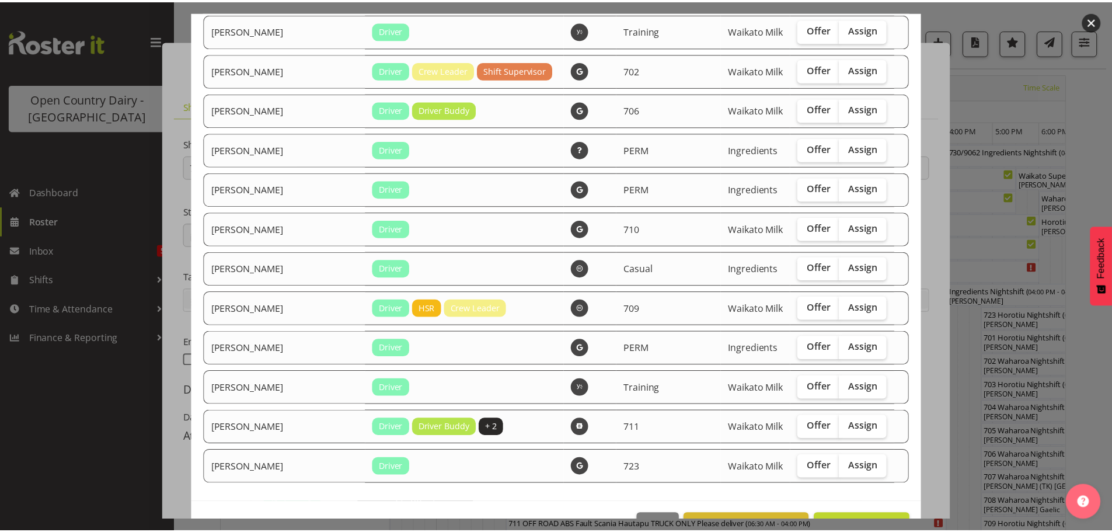
scroll to position [1107, 0]
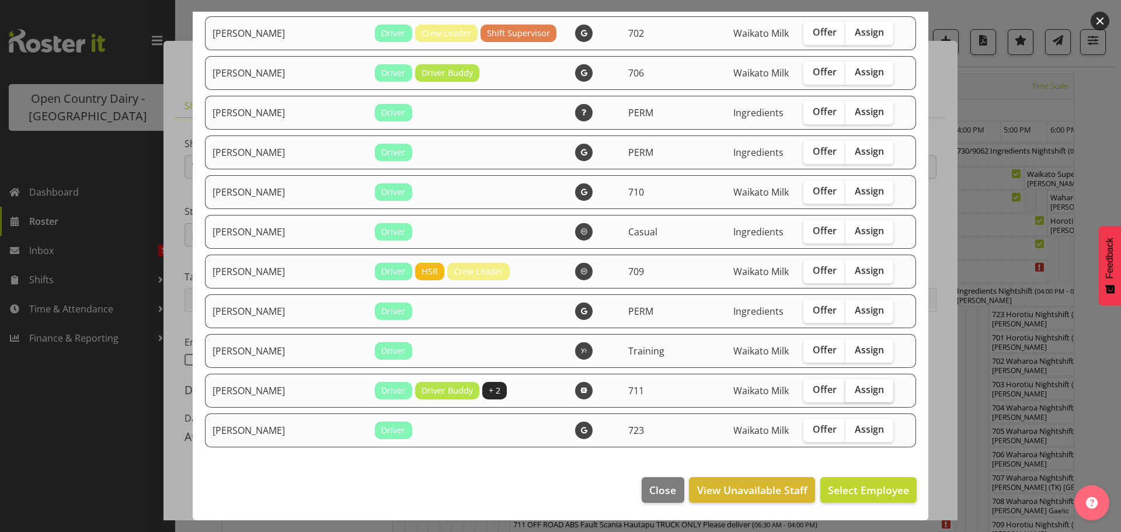
click at [855, 388] on span "Assign" at bounding box center [869, 390] width 29 height 12
click at [848, 388] on input "Assign" at bounding box center [850, 390] width 8 height 8
checkbox input "true"
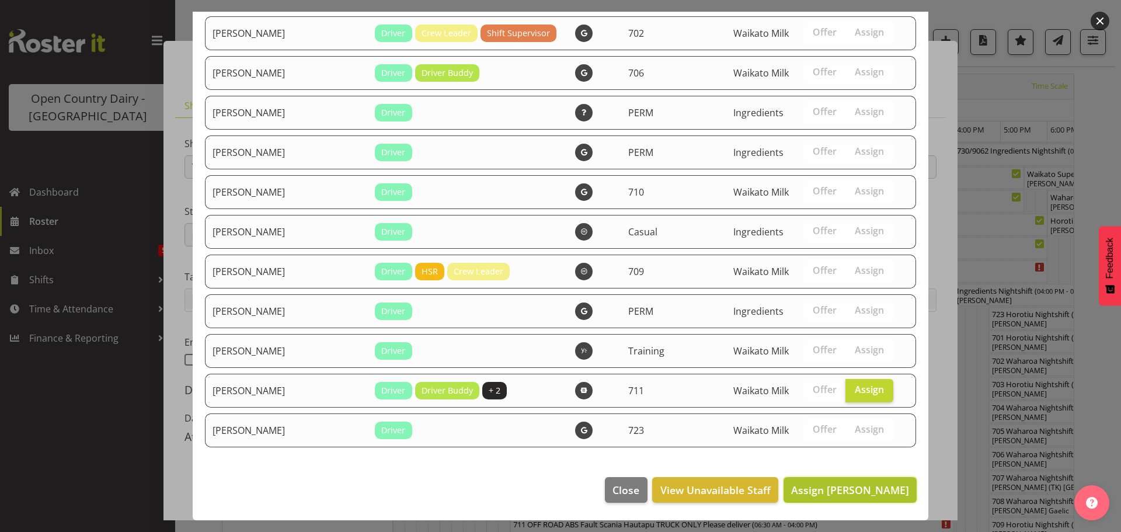
click at [837, 491] on span "Assign [PERSON_NAME]" at bounding box center [850, 490] width 118 height 14
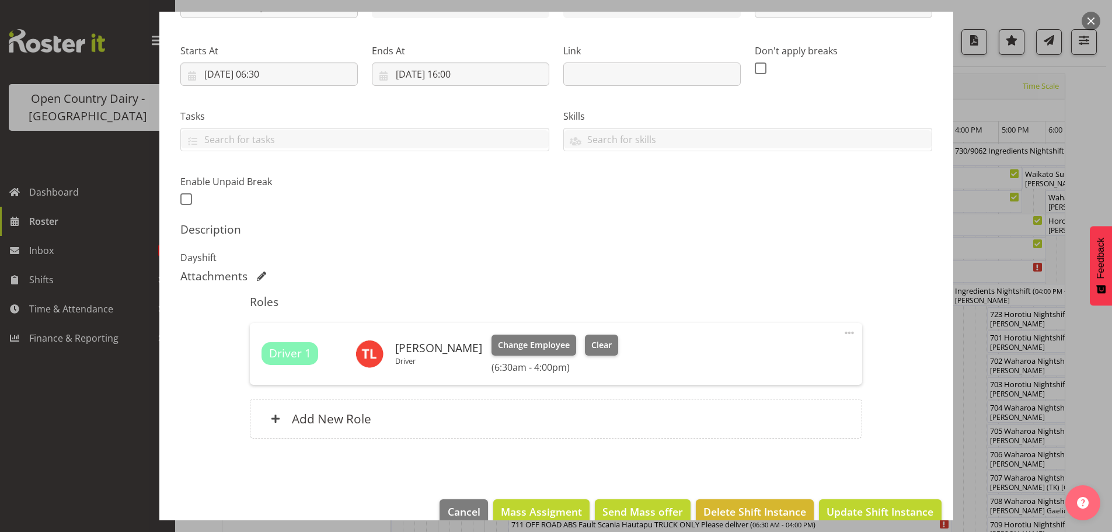
scroll to position [183, 0]
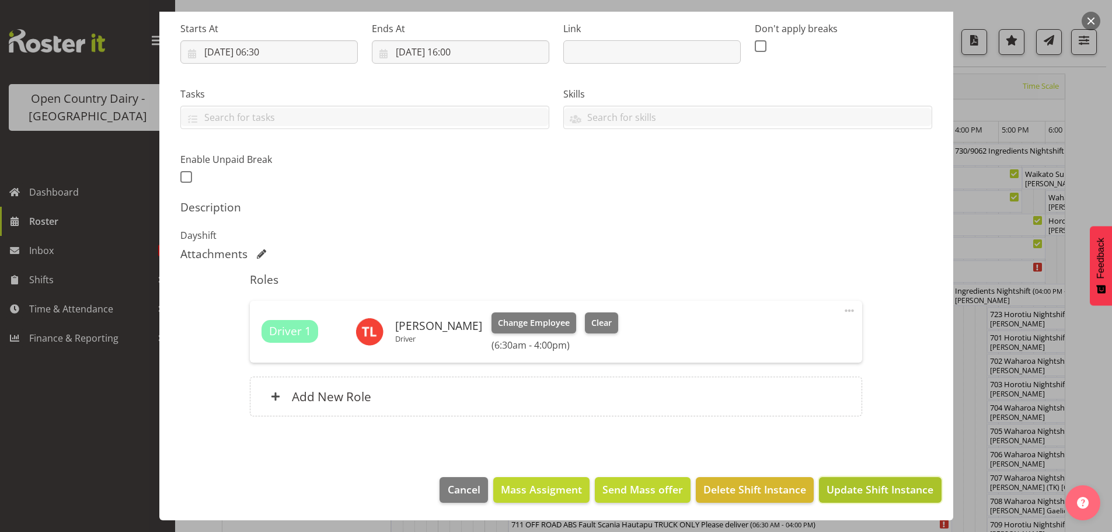
click at [849, 490] on span "Update Shift Instance" at bounding box center [880, 489] width 107 height 15
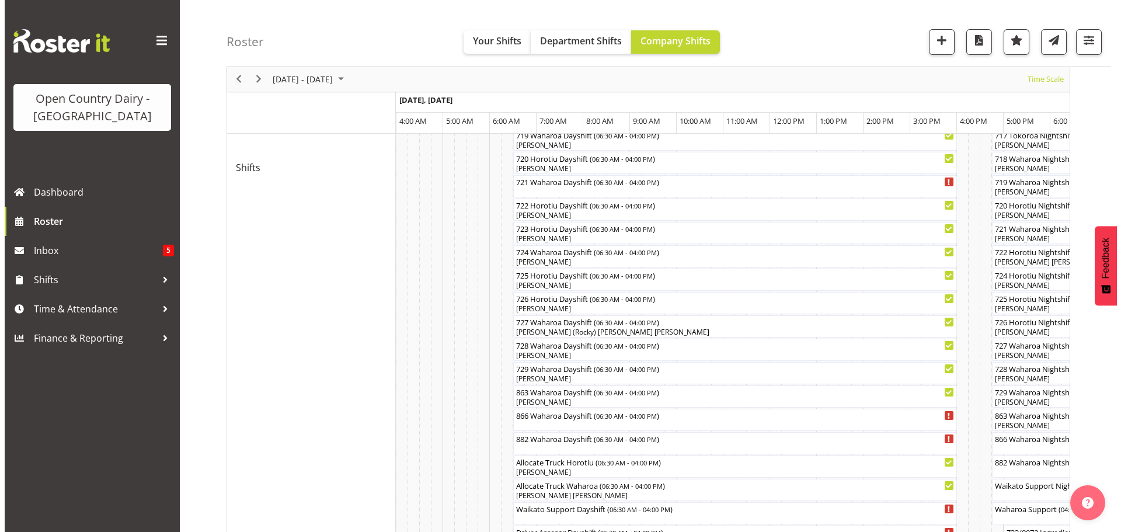
scroll to position [627, 0]
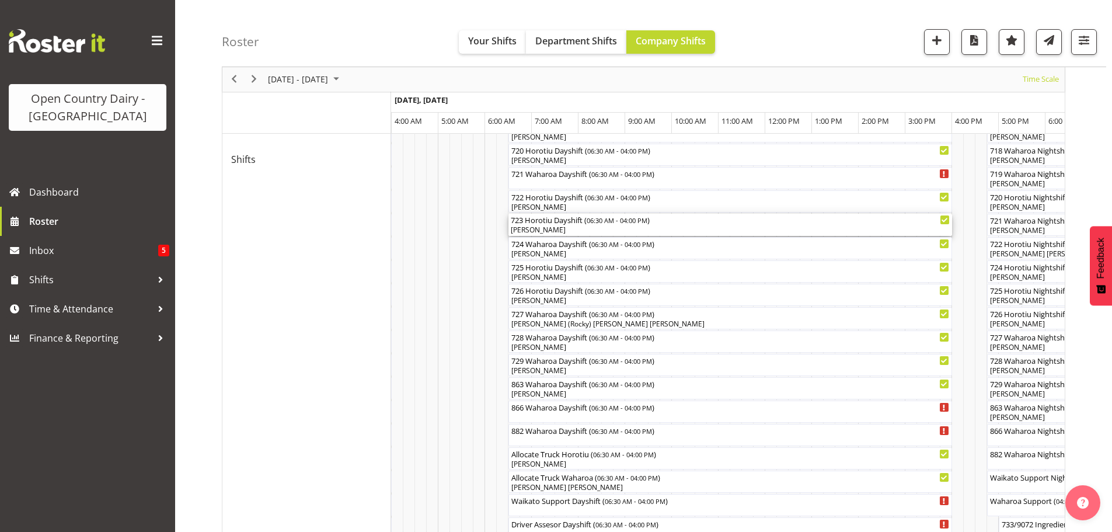
click at [562, 228] on div "[PERSON_NAME]" at bounding box center [730, 230] width 439 height 11
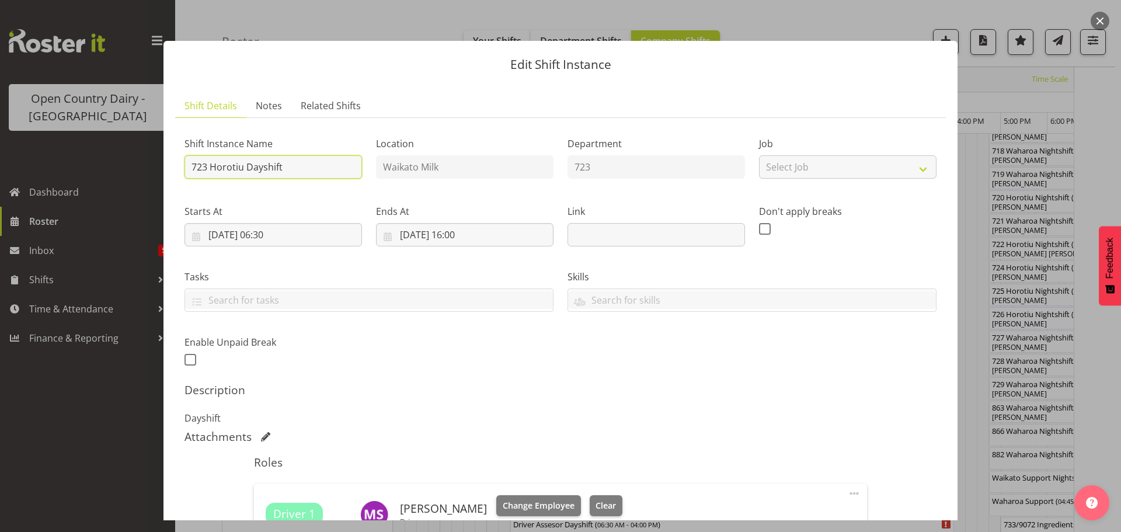
click at [295, 162] on input "723 Horotiu Dayshift" at bounding box center [274, 166] width 178 height 23
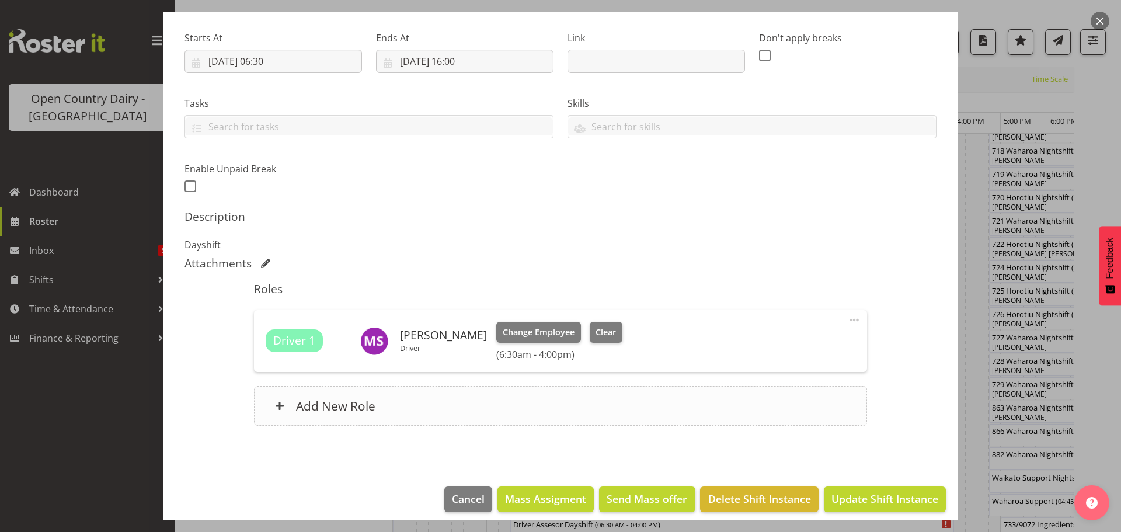
scroll to position [175, 0]
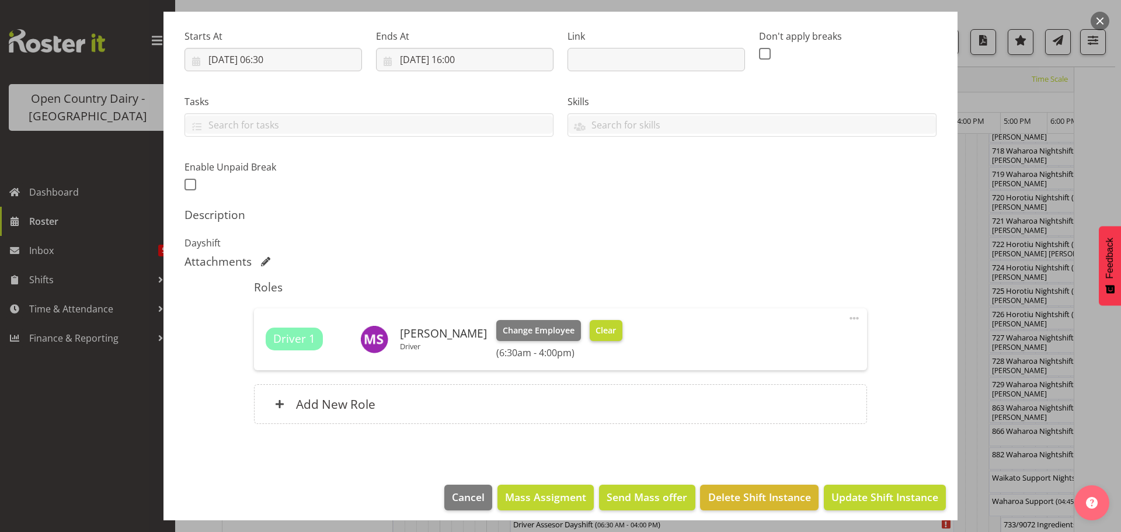
type input "723 OFF ROAD Drop trailer at [PERSON_NAME] then TRUCK ONLY to [GEOGRAPHIC_DATA]"
click at [606, 332] on span "Clear" at bounding box center [606, 330] width 20 height 13
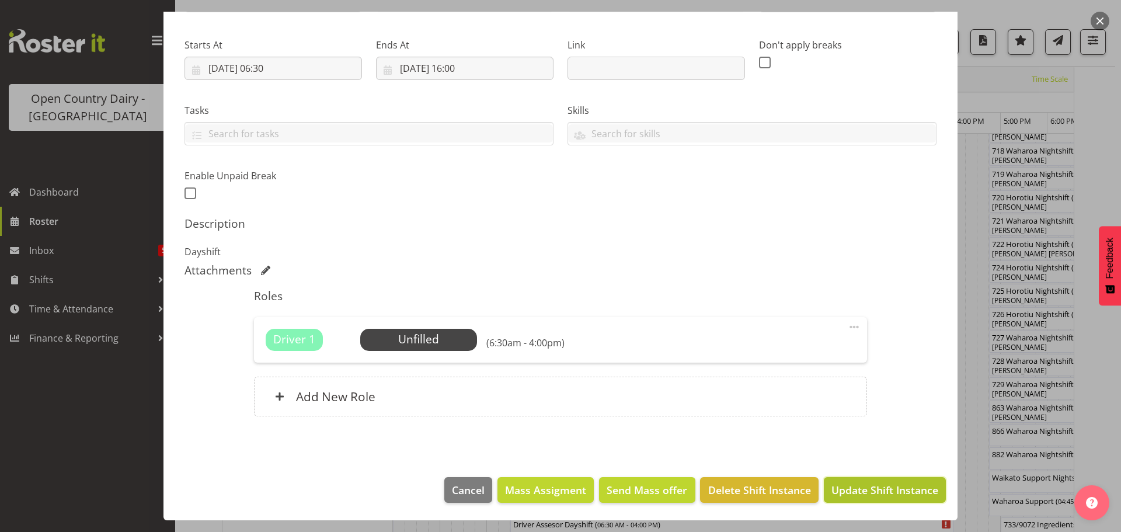
click at [868, 490] on span "Update Shift Instance" at bounding box center [885, 489] width 107 height 15
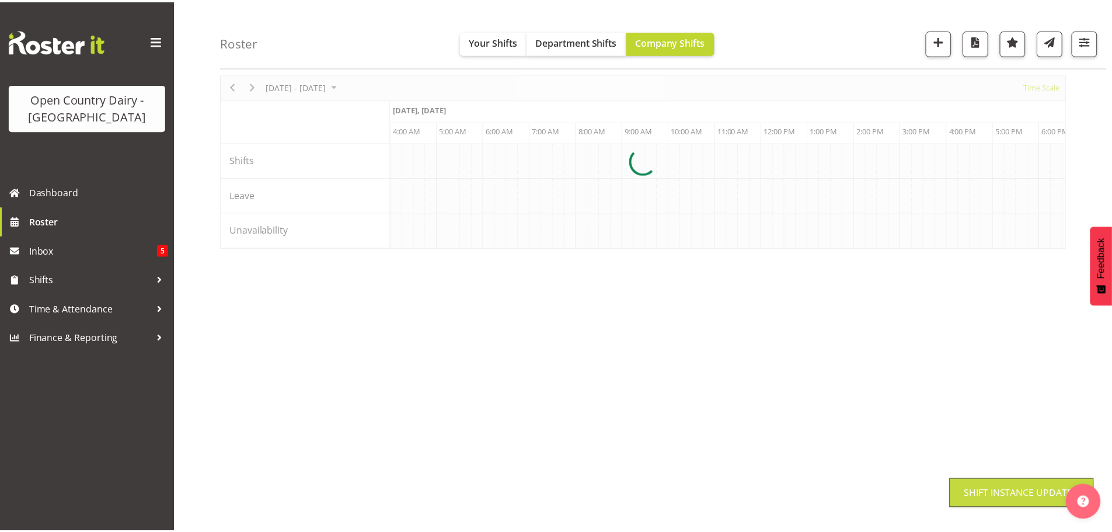
scroll to position [43, 0]
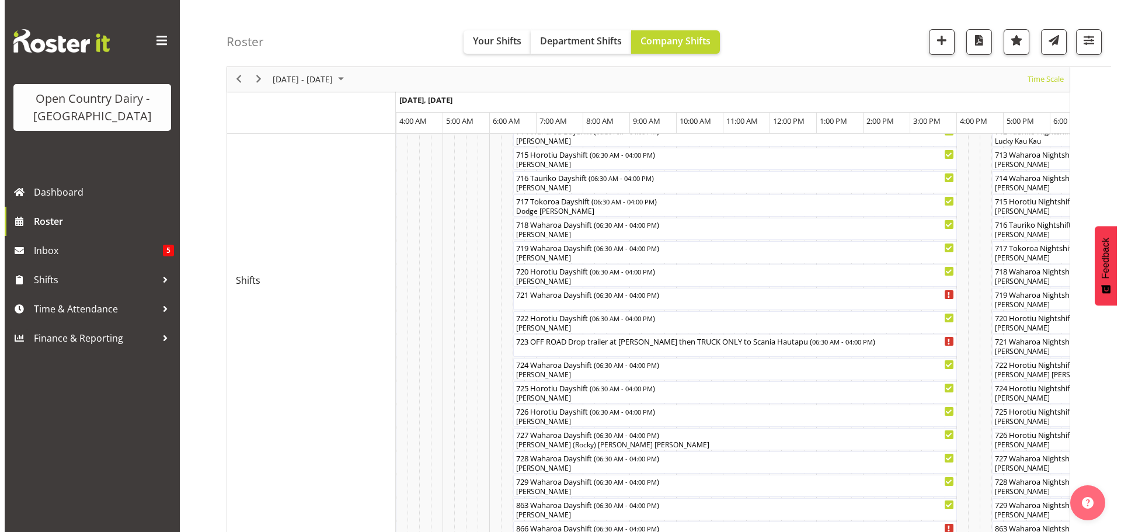
scroll to position [510, 0]
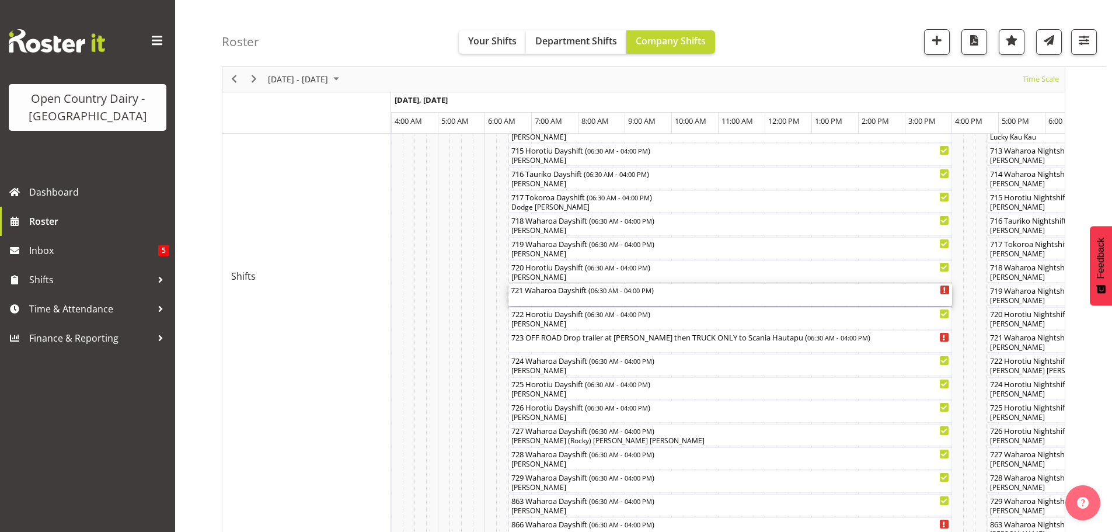
click at [567, 299] on div "721 Waharoa Dayshift ( 06:30 AM - 04:00 PM )" at bounding box center [730, 295] width 439 height 22
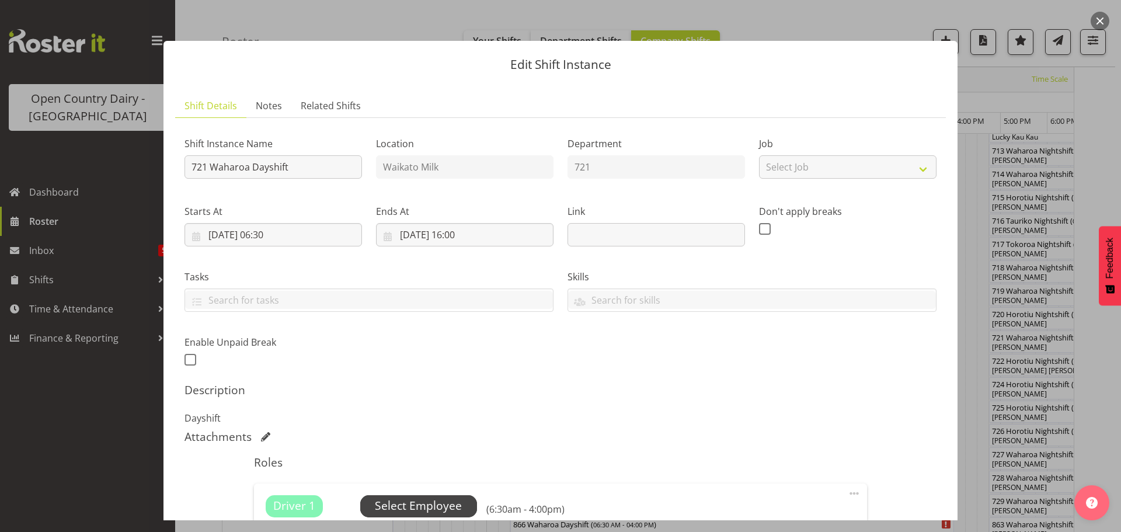
click at [406, 502] on span "Select Employee" at bounding box center [418, 506] width 87 height 17
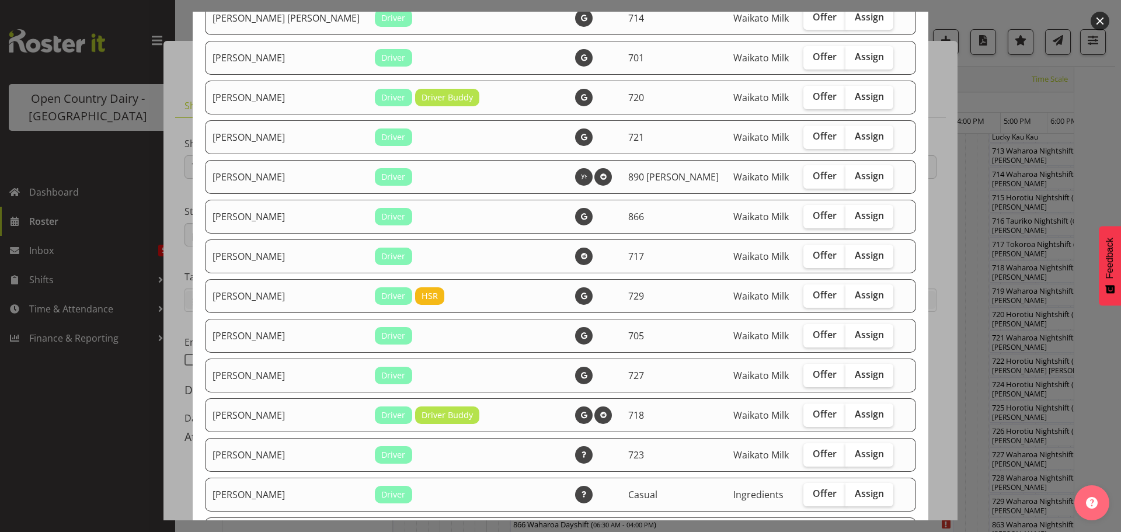
scroll to position [584, 0]
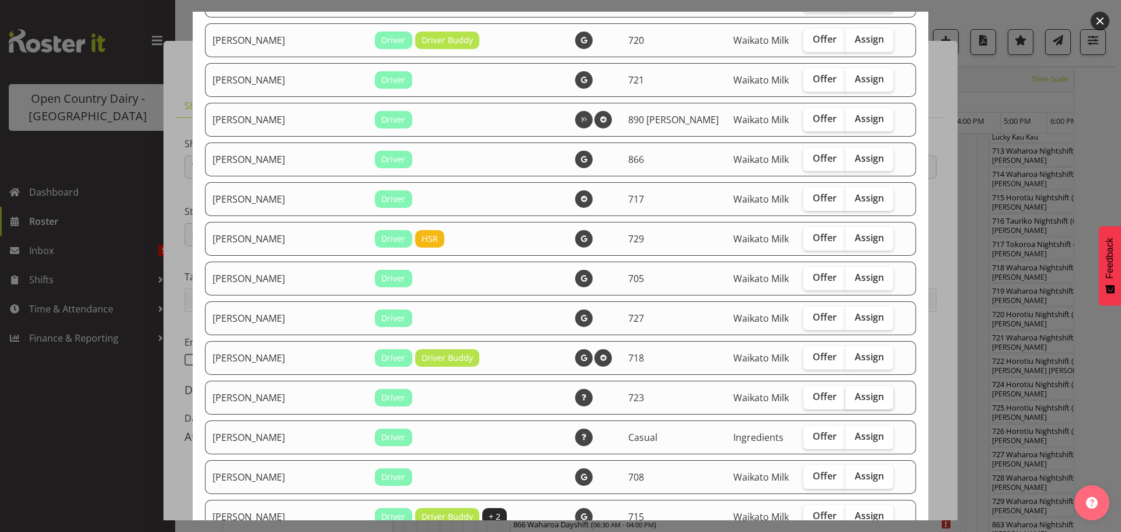
click at [855, 396] on span "Assign" at bounding box center [869, 397] width 29 height 12
click at [846, 396] on input "Assign" at bounding box center [850, 397] width 8 height 8
checkbox input "true"
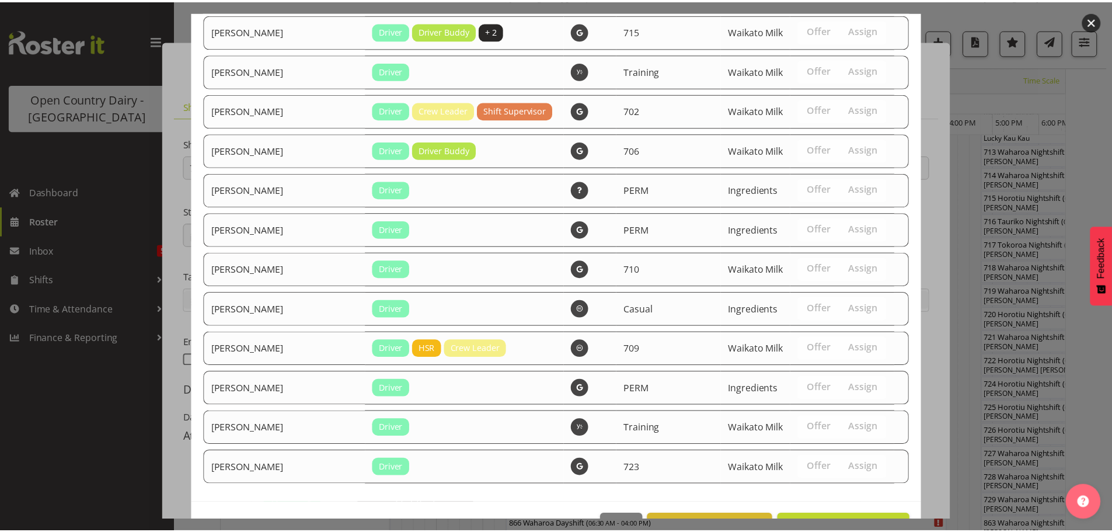
scroll to position [1107, 0]
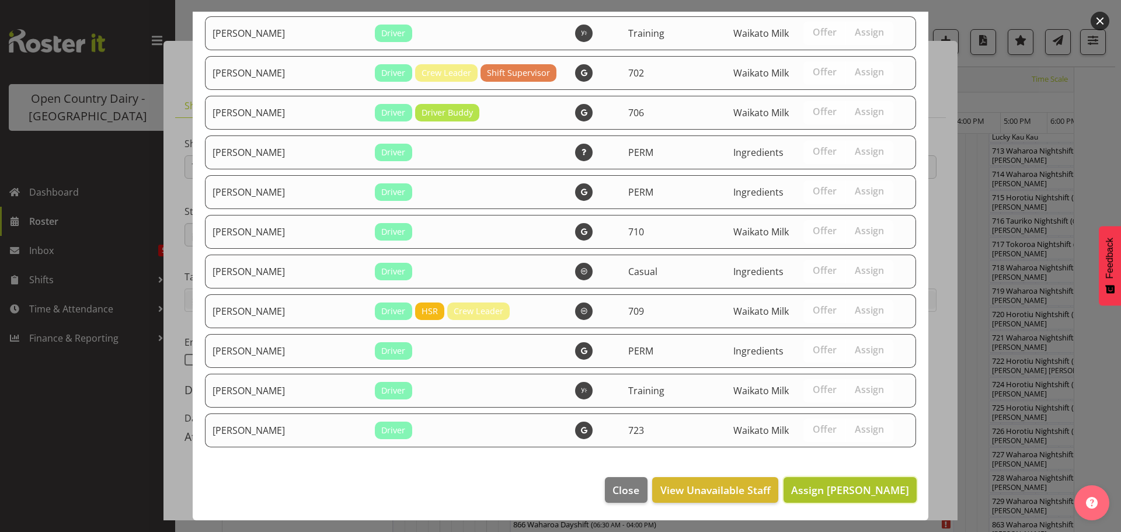
click at [839, 490] on span "Assign Manjinder Singh" at bounding box center [850, 490] width 118 height 14
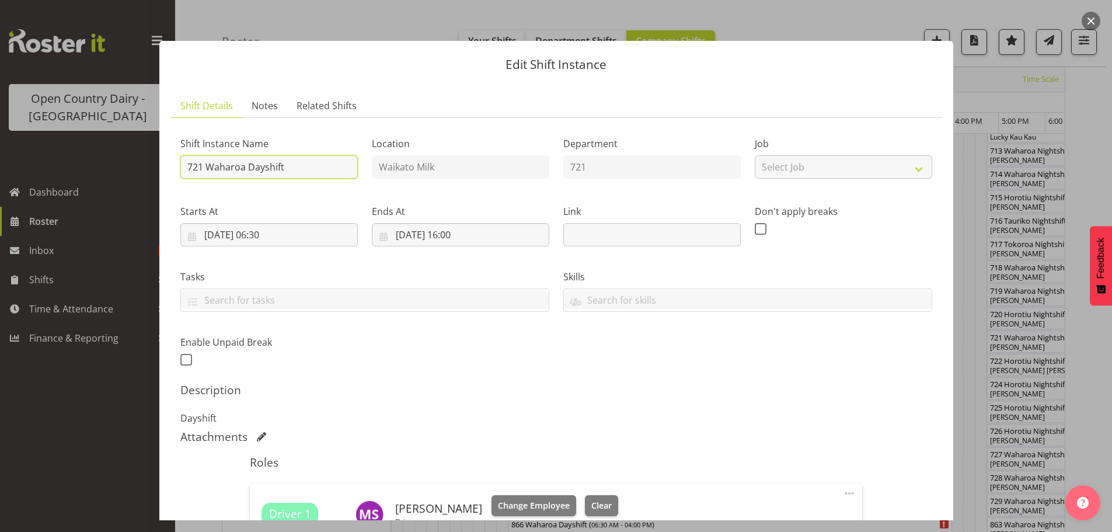
click at [317, 168] on input "721 Waharoa Dayshift" at bounding box center [269, 166] width 178 height 23
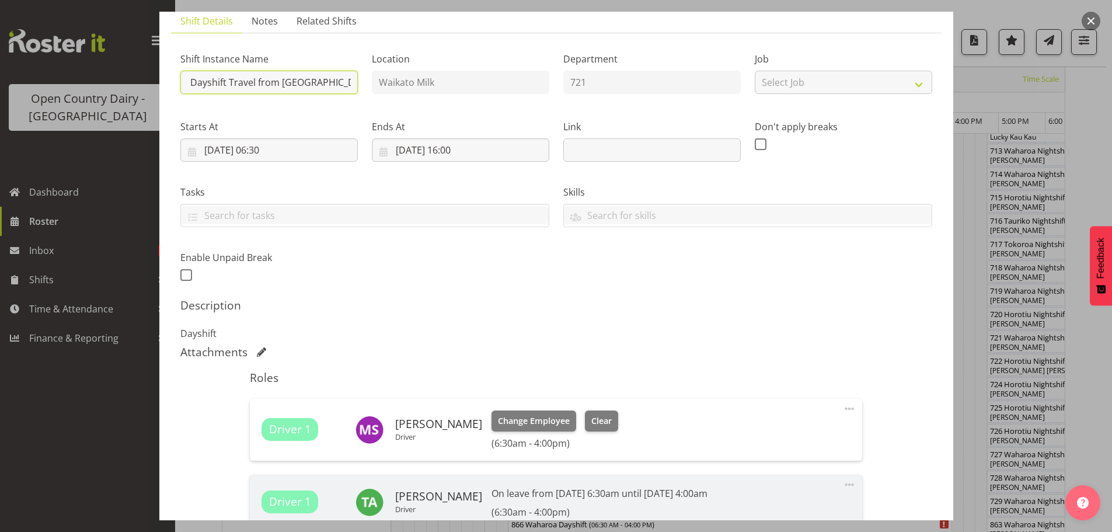
scroll to position [234, 0]
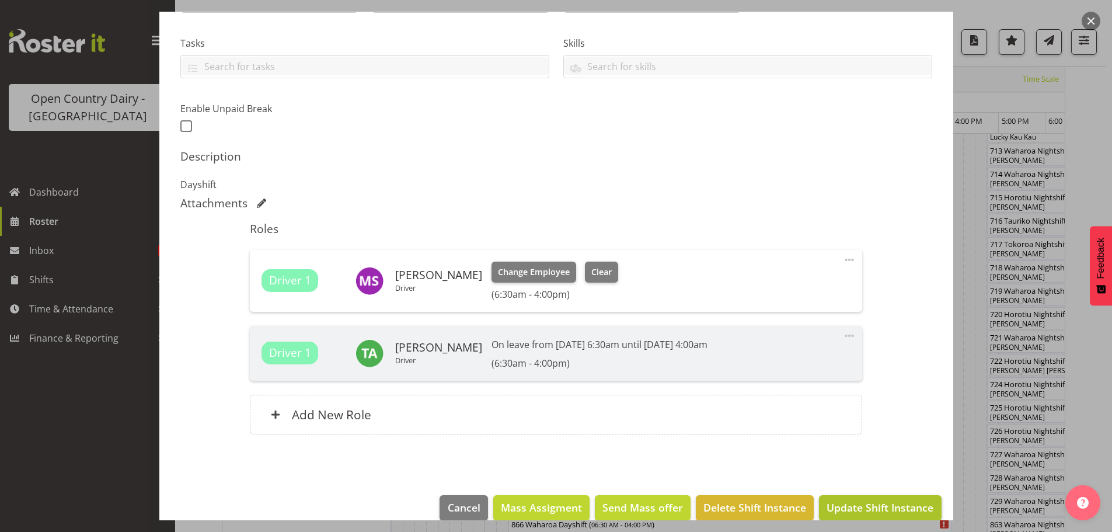
type input "721 Waharoa Dayshift Travel from Scania Hautapu"
click at [854, 505] on span "Update Shift Instance" at bounding box center [880, 507] width 107 height 15
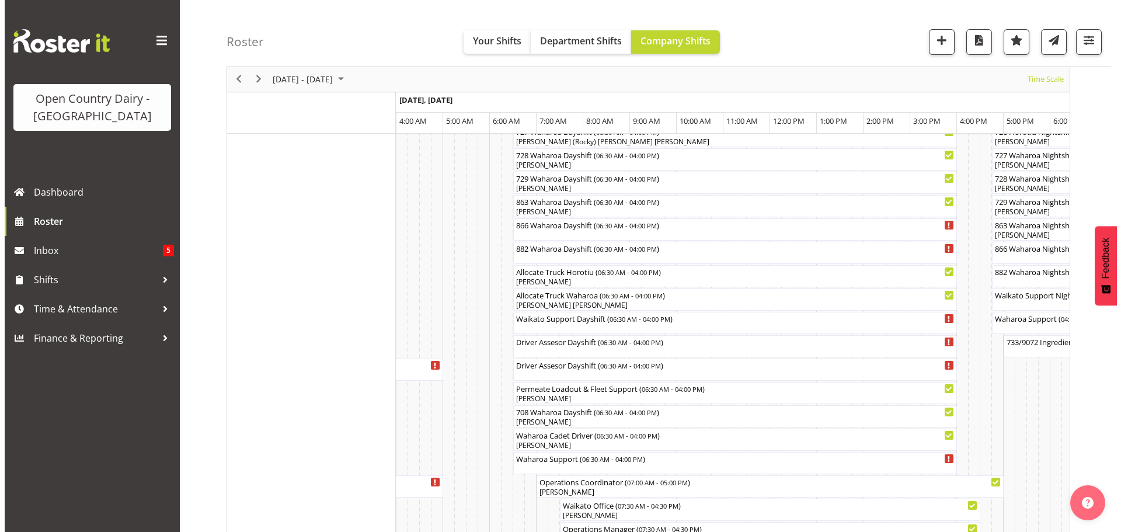
scroll to position [802, 0]
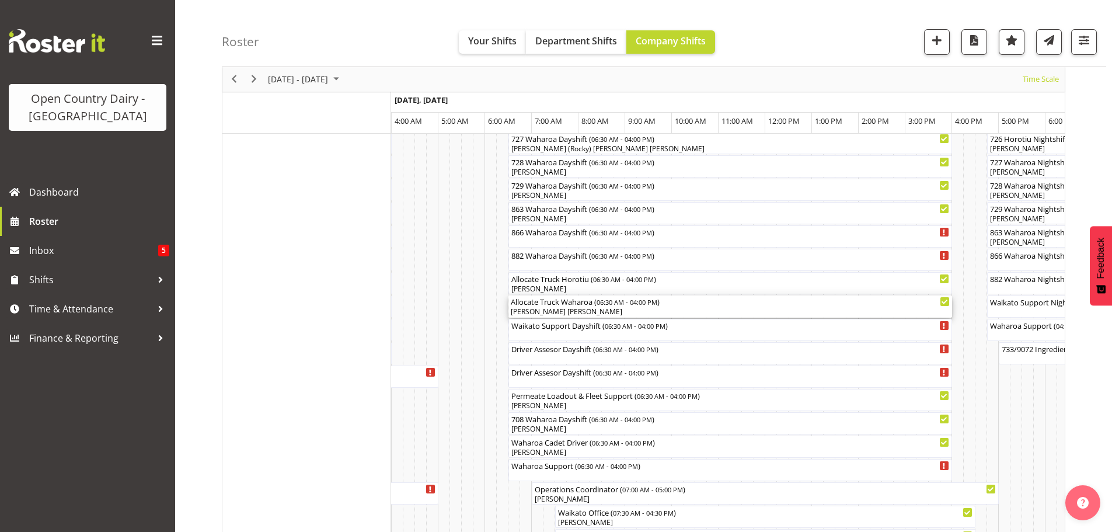
click at [565, 309] on div "[PERSON_NAME] [PERSON_NAME]" at bounding box center [730, 312] width 439 height 11
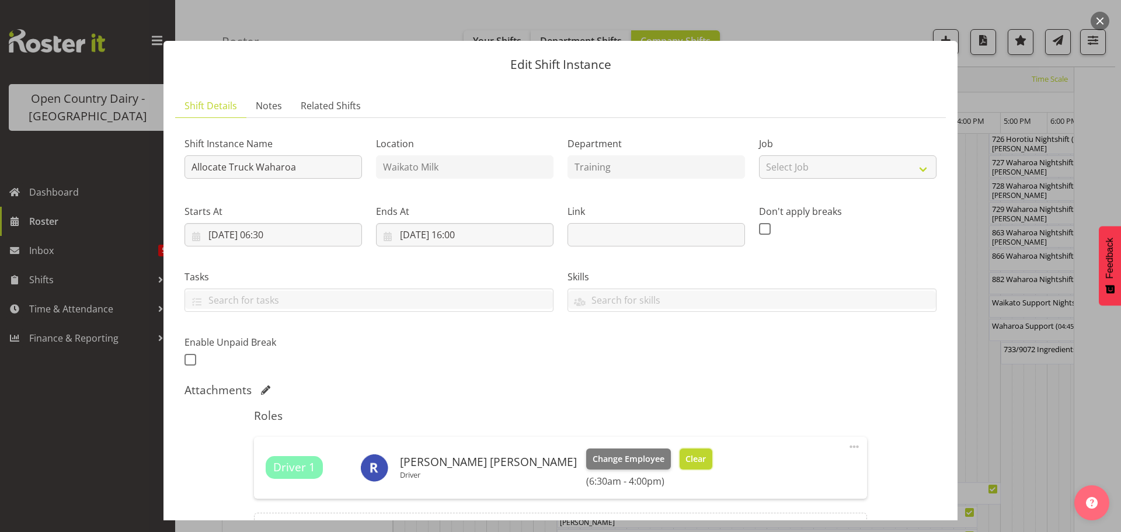
click at [686, 460] on span "Clear" at bounding box center [696, 459] width 20 height 13
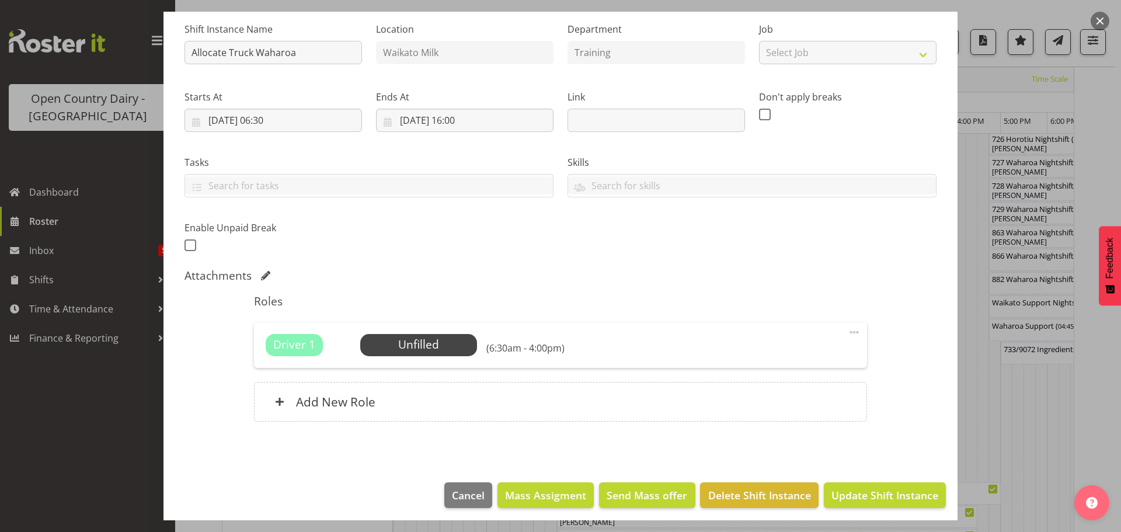
scroll to position [120, 0]
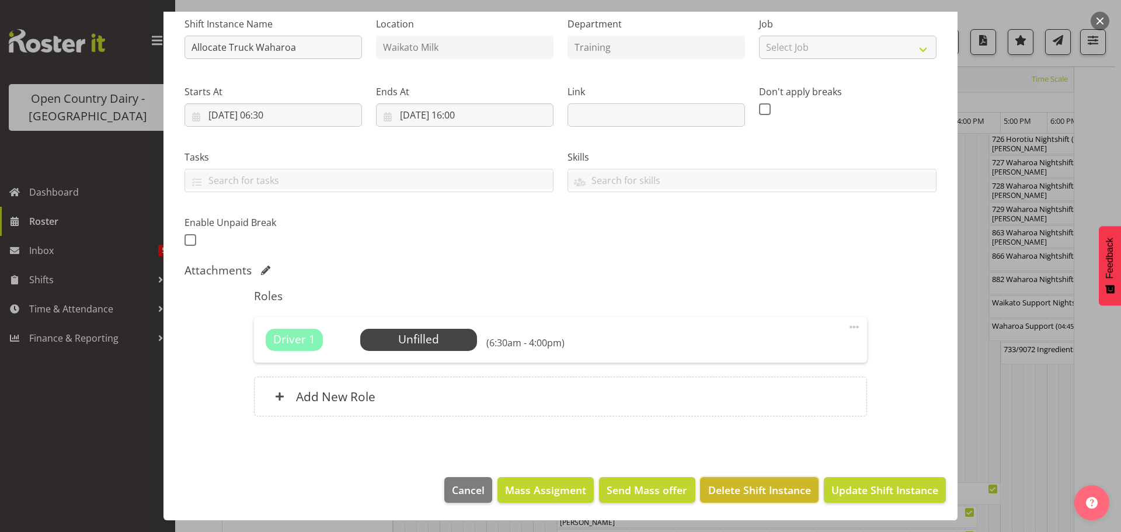
click at [754, 488] on span "Delete Shift Instance" at bounding box center [759, 489] width 103 height 15
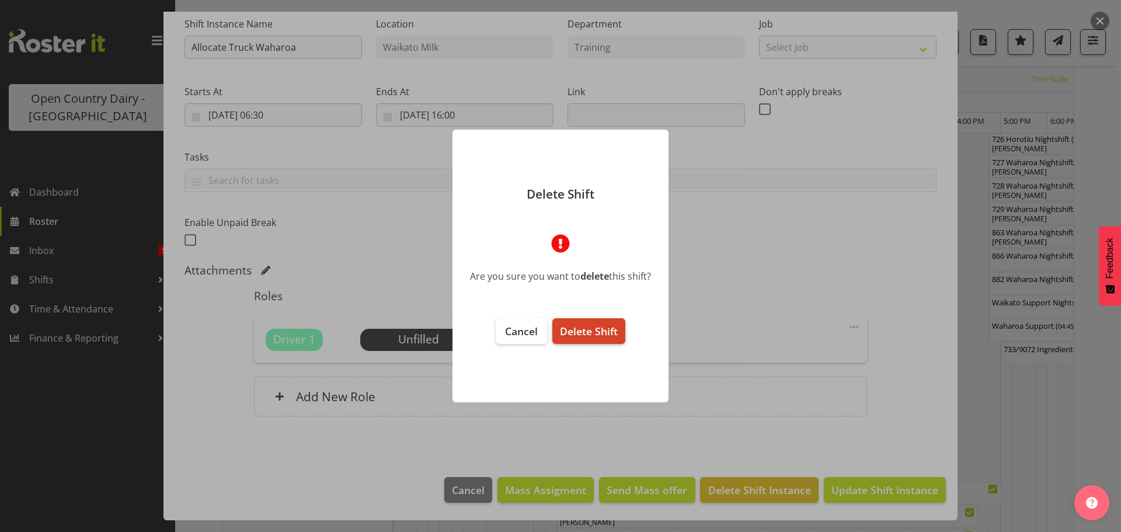
click at [595, 332] on span "Delete Shift" at bounding box center [589, 331] width 58 height 14
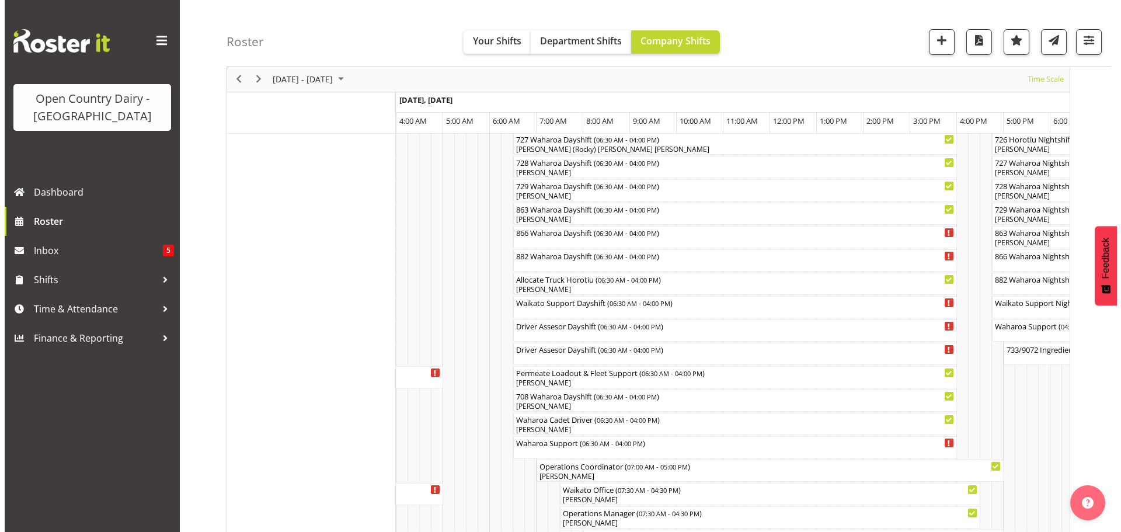
scroll to position [802, 0]
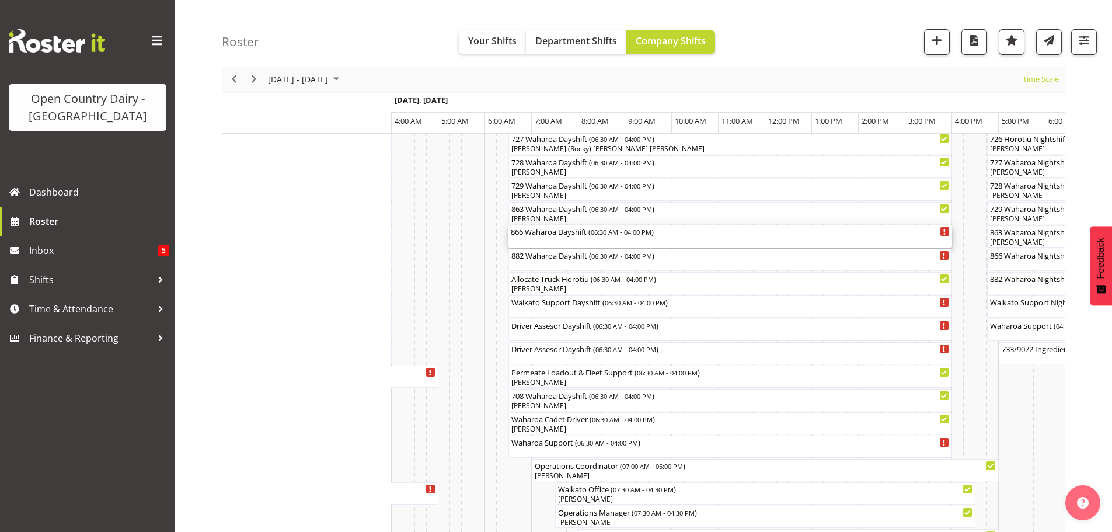
click at [558, 242] on div "866 Waharoa Dayshift ( 06:30 AM - 04:00 PM )" at bounding box center [730, 236] width 439 height 22
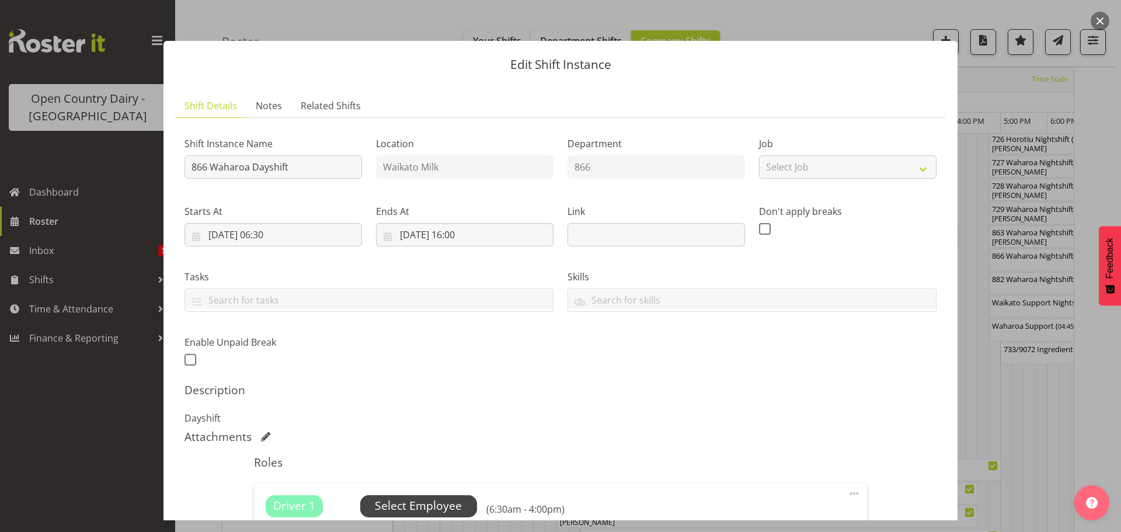
click at [413, 502] on span "Select Employee" at bounding box center [418, 506] width 87 height 17
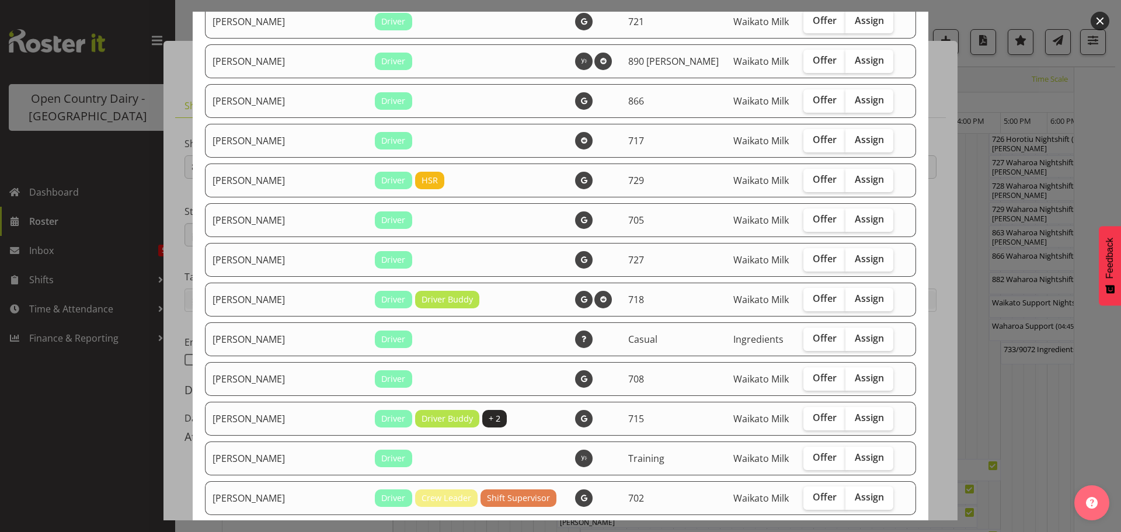
scroll to position [934, 0]
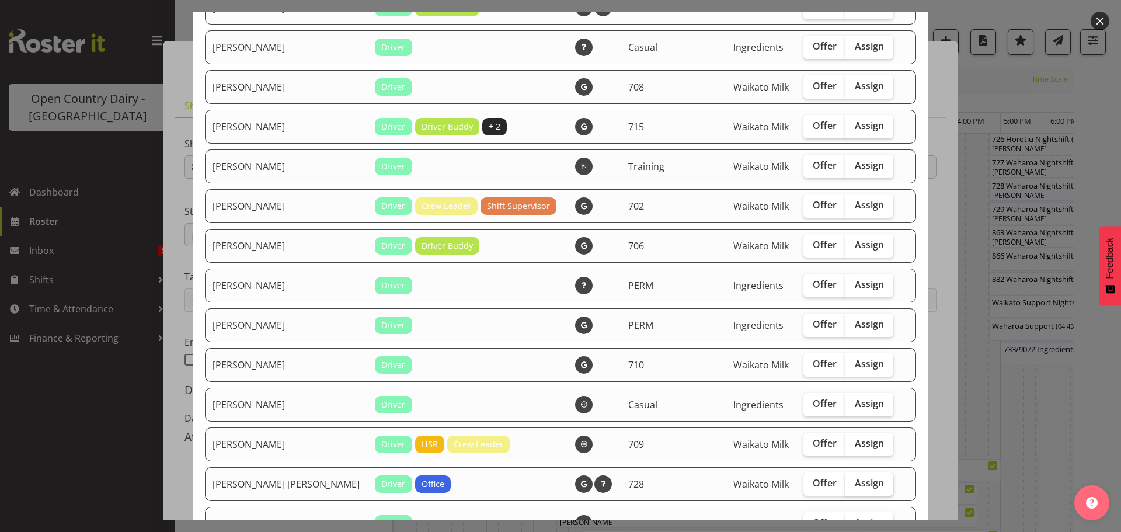
click at [855, 481] on span "Assign" at bounding box center [869, 483] width 29 height 12
click at [846, 481] on input "Assign" at bounding box center [850, 483] width 8 height 8
checkbox input "true"
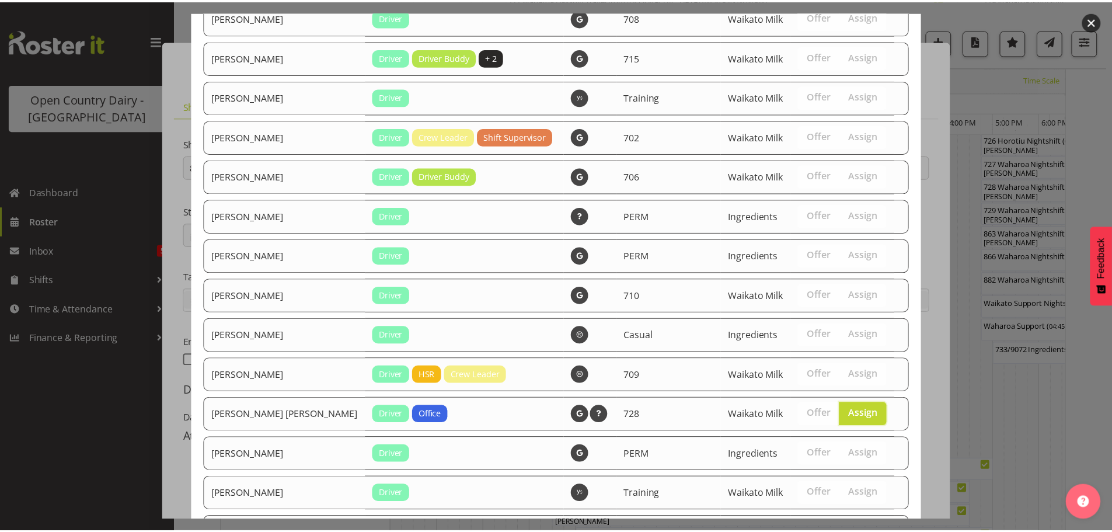
scroll to position [1107, 0]
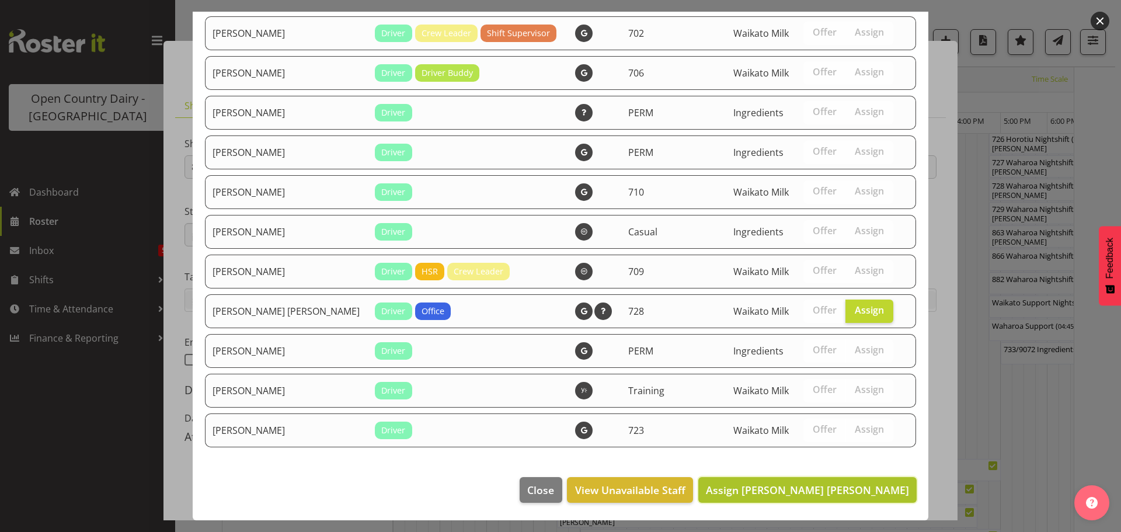
click at [834, 489] on span "Assign Ross Robert Hamilton" at bounding box center [807, 490] width 203 height 14
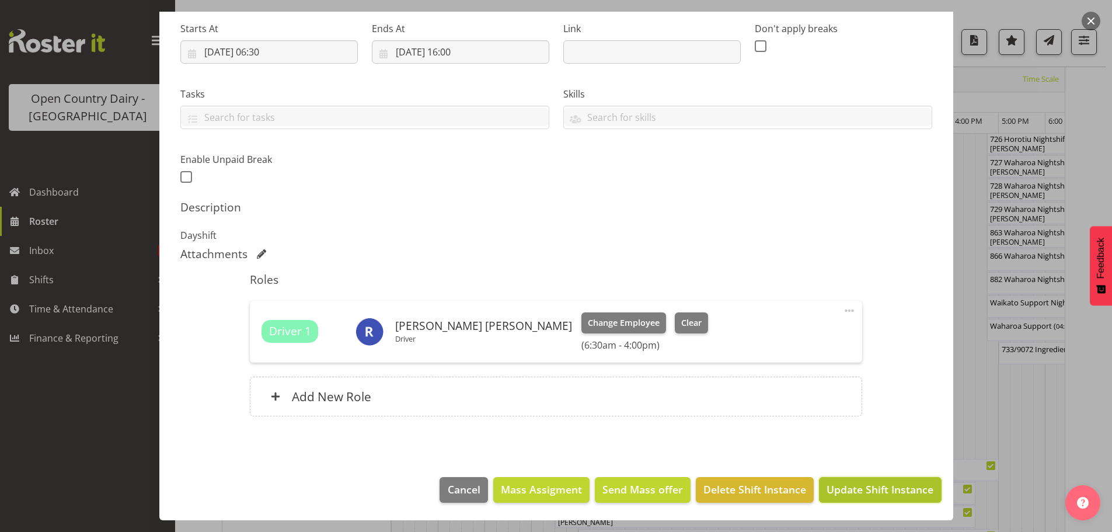
click at [868, 489] on span "Update Shift Instance" at bounding box center [880, 489] width 107 height 15
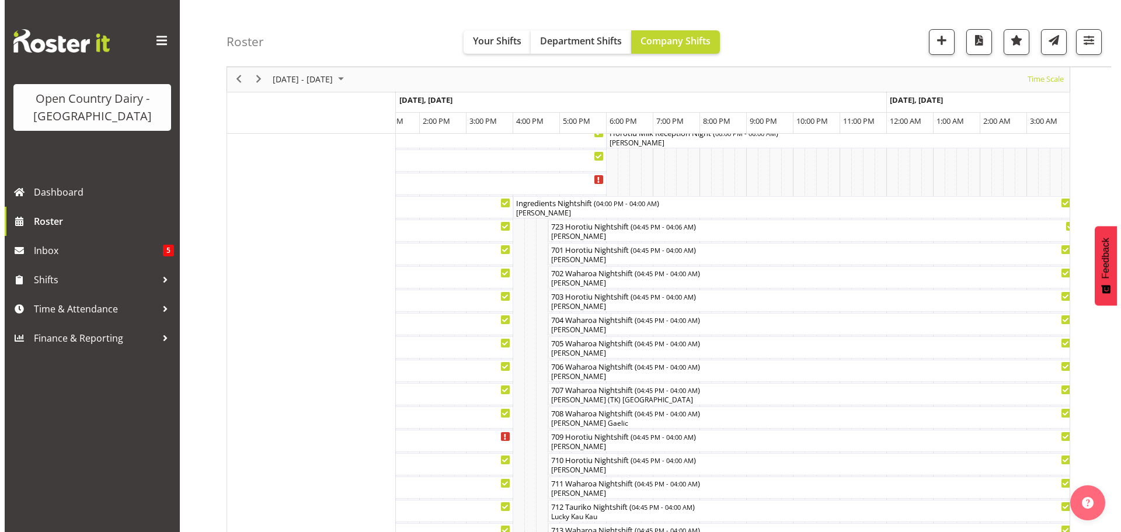
scroll to position [0, 0]
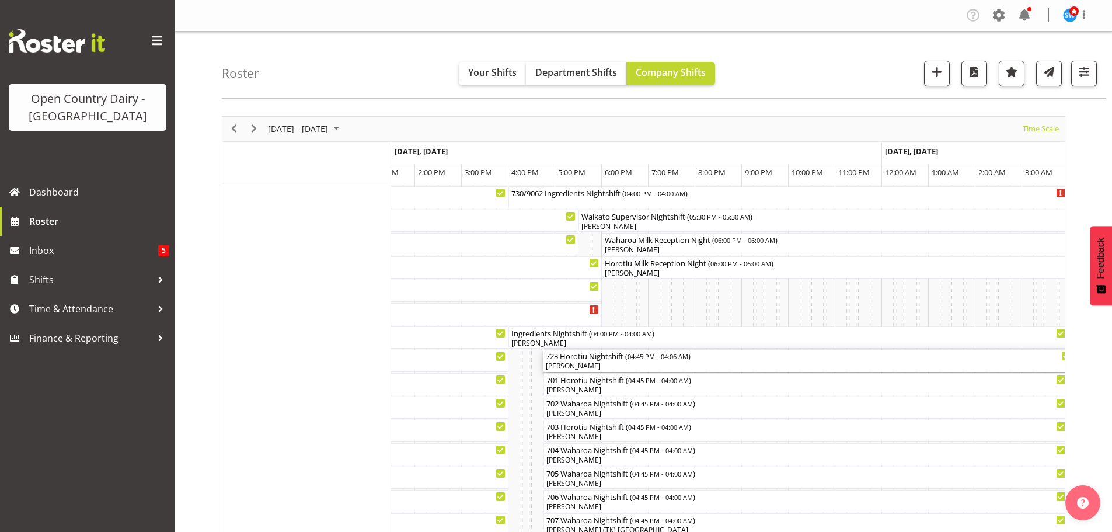
click at [601, 364] on div "[PERSON_NAME]" at bounding box center [809, 366] width 526 height 11
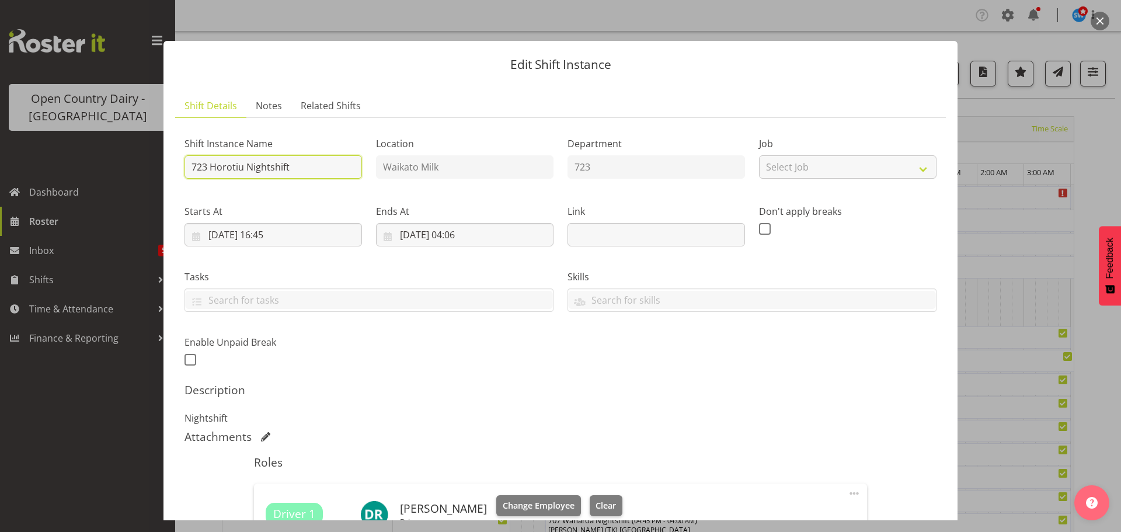
click at [299, 169] on input "723 Horotiu Nightshift" at bounding box center [274, 166] width 178 height 23
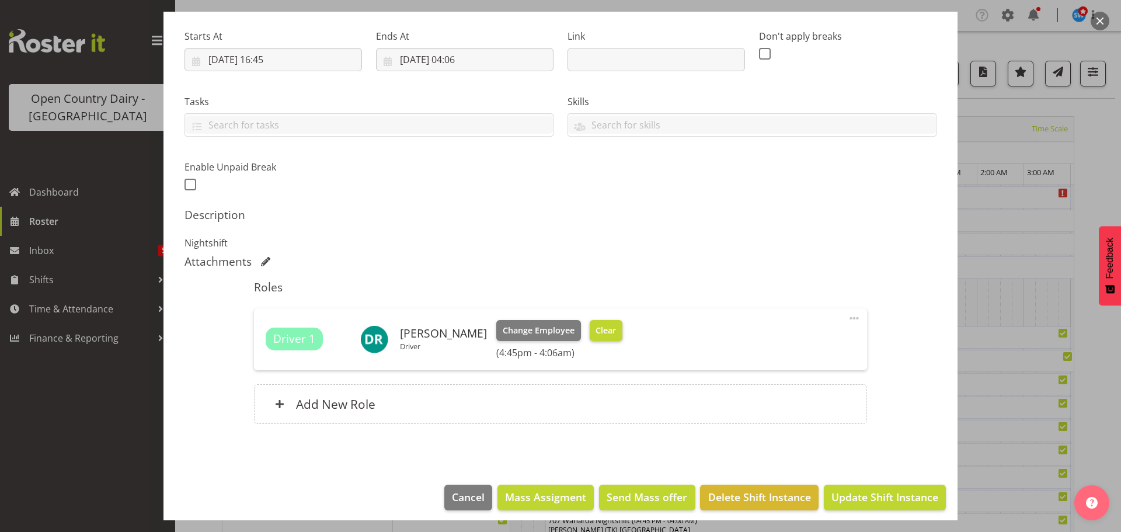
type input "723 OFF ROAD Scania Hautapu"
click at [596, 328] on span "Clear" at bounding box center [606, 330] width 20 height 13
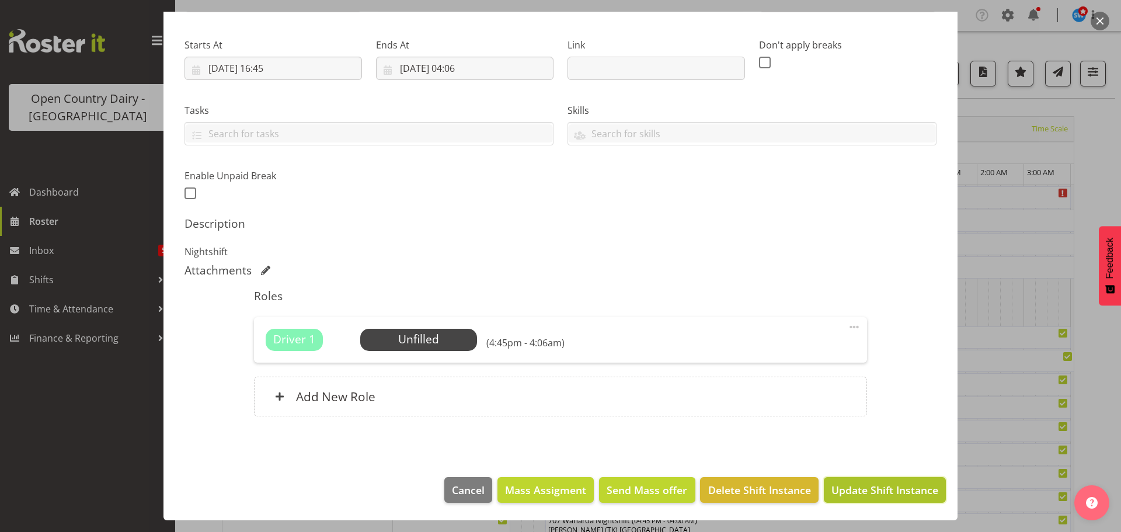
click at [879, 489] on span "Update Shift Instance" at bounding box center [885, 489] width 107 height 15
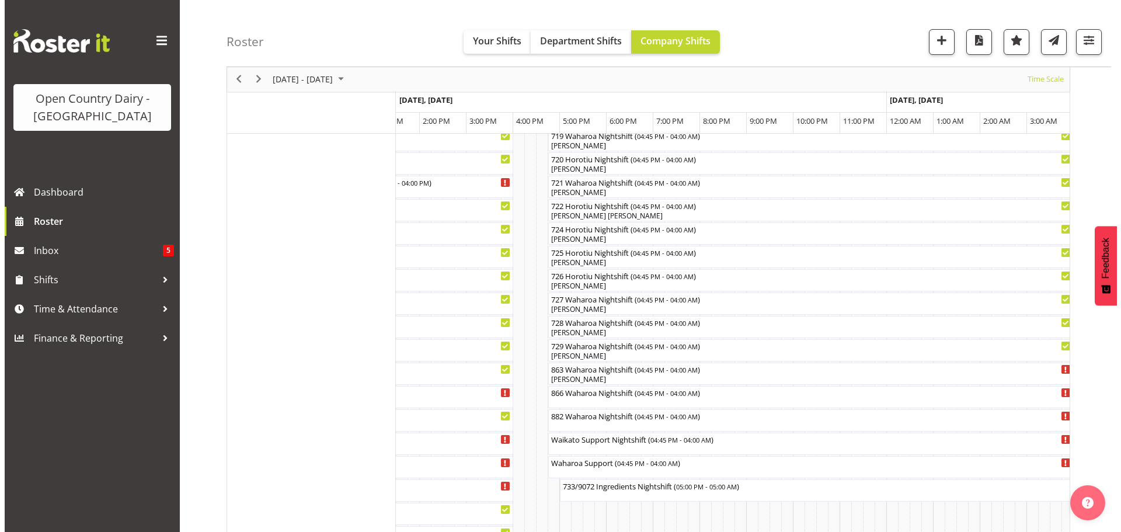
scroll to position [759, 0]
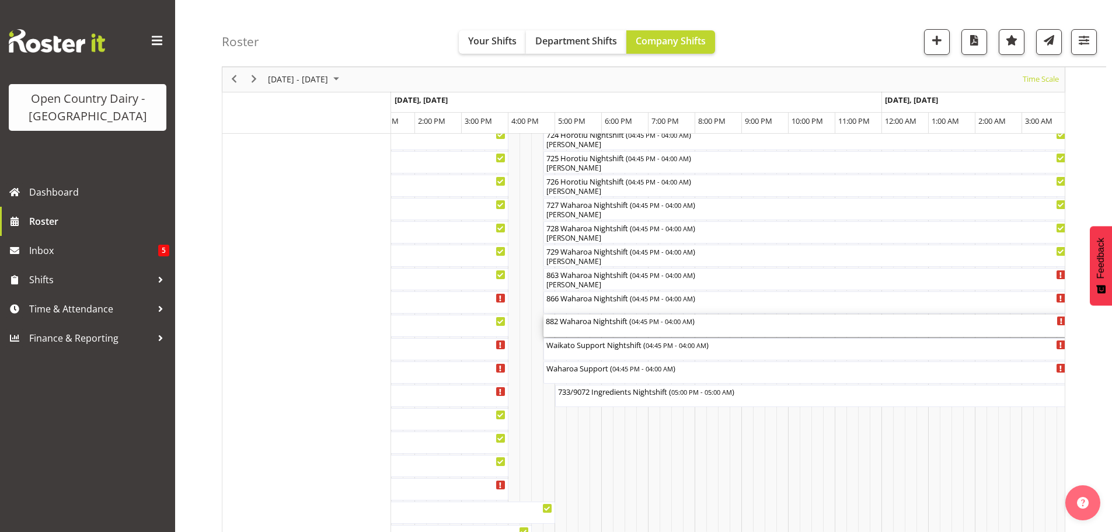
click at [596, 328] on div "882 Waharoa Nightshift ( 04:45 PM - 04:00 AM )" at bounding box center [806, 326] width 521 height 22
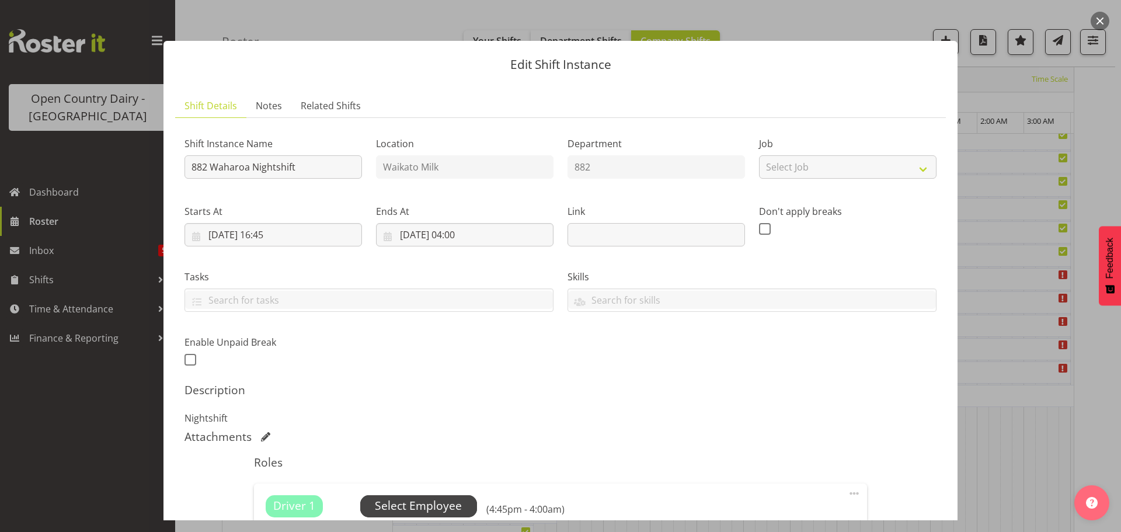
click at [412, 504] on span "Select Employee" at bounding box center [418, 506] width 87 height 17
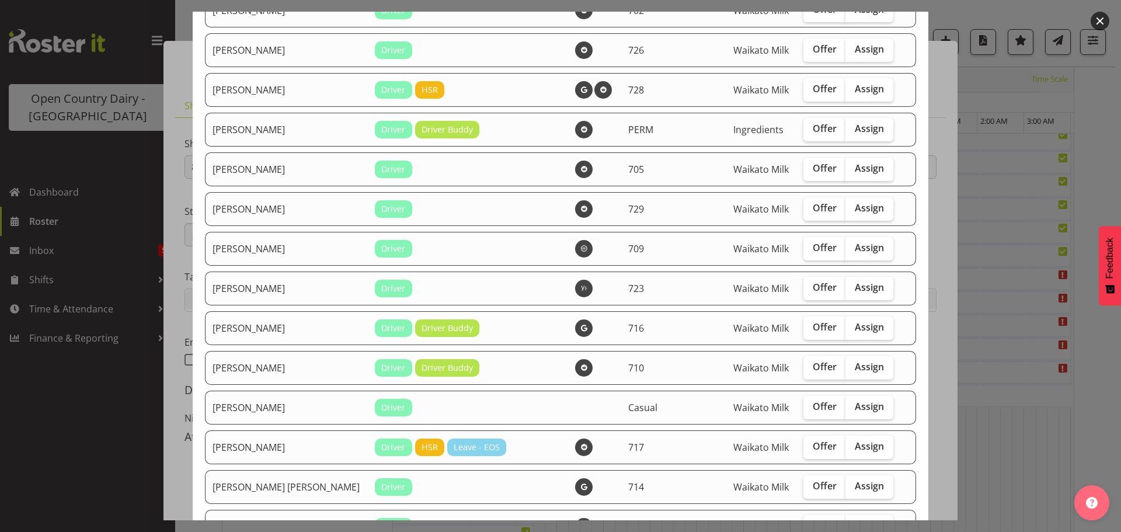
scroll to position [584, 0]
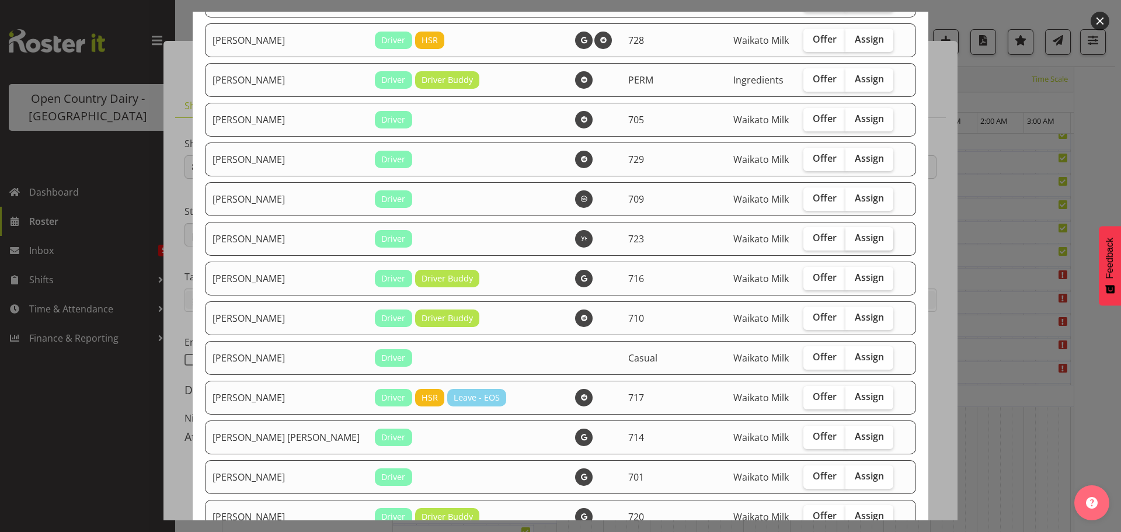
click at [855, 237] on span "Assign" at bounding box center [869, 238] width 29 height 12
click at [846, 237] on input "Assign" at bounding box center [850, 238] width 8 height 8
checkbox input "true"
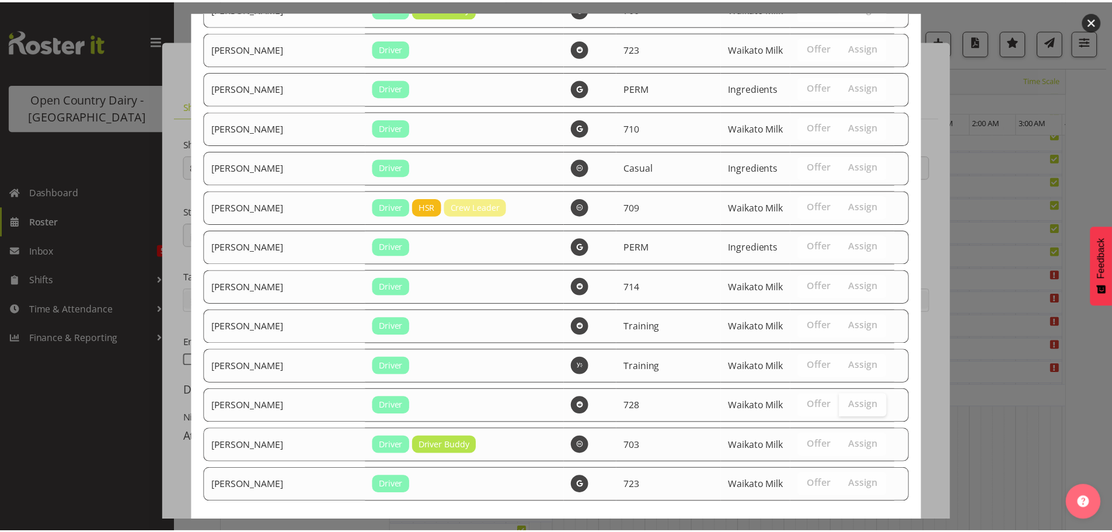
scroll to position [2418, 0]
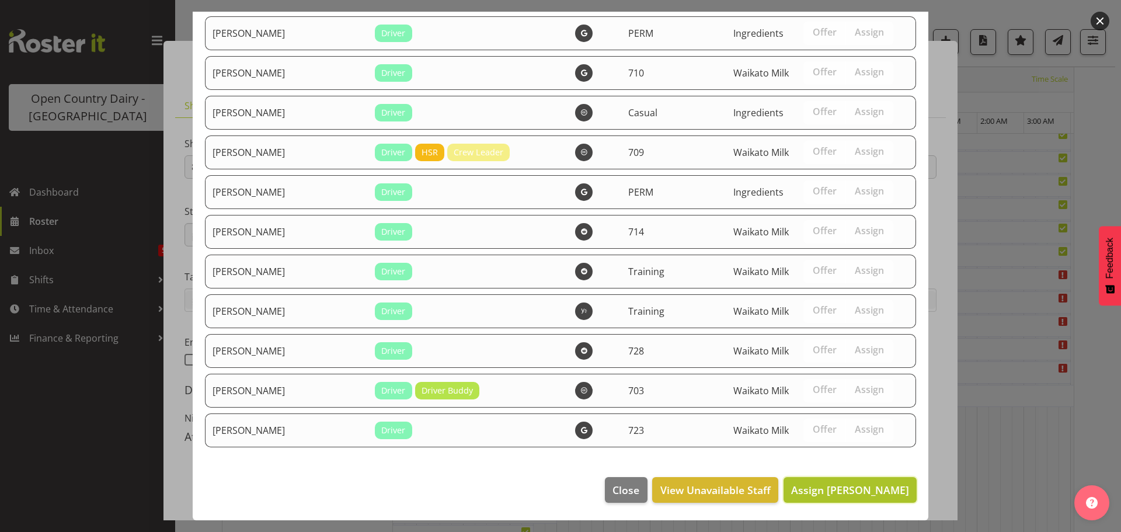
click at [859, 491] on span "Assign Daljeet Rai" at bounding box center [850, 490] width 118 height 14
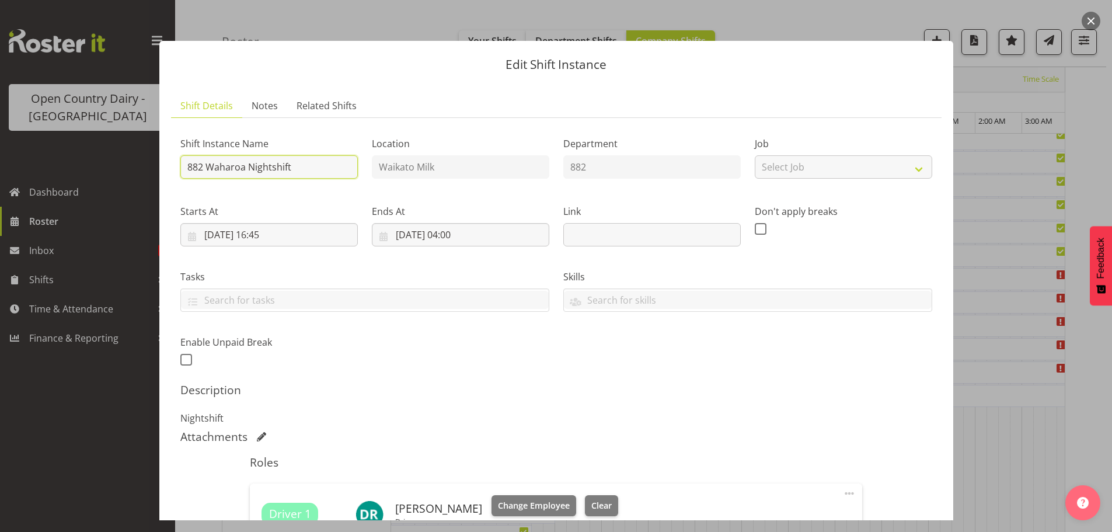
click at [321, 169] on input "882 Waharoa Nightshift" at bounding box center [269, 166] width 178 height 23
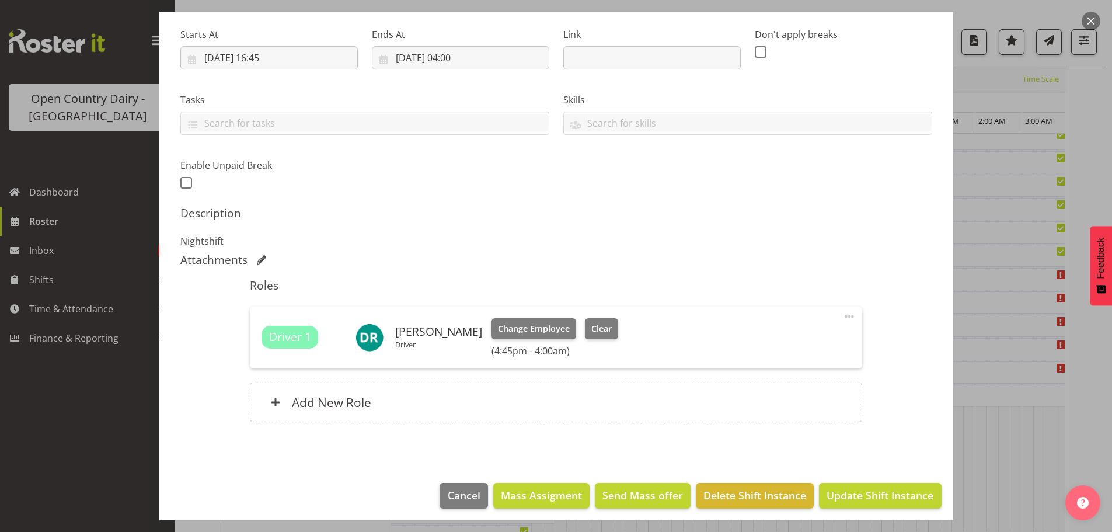
scroll to position [183, 0]
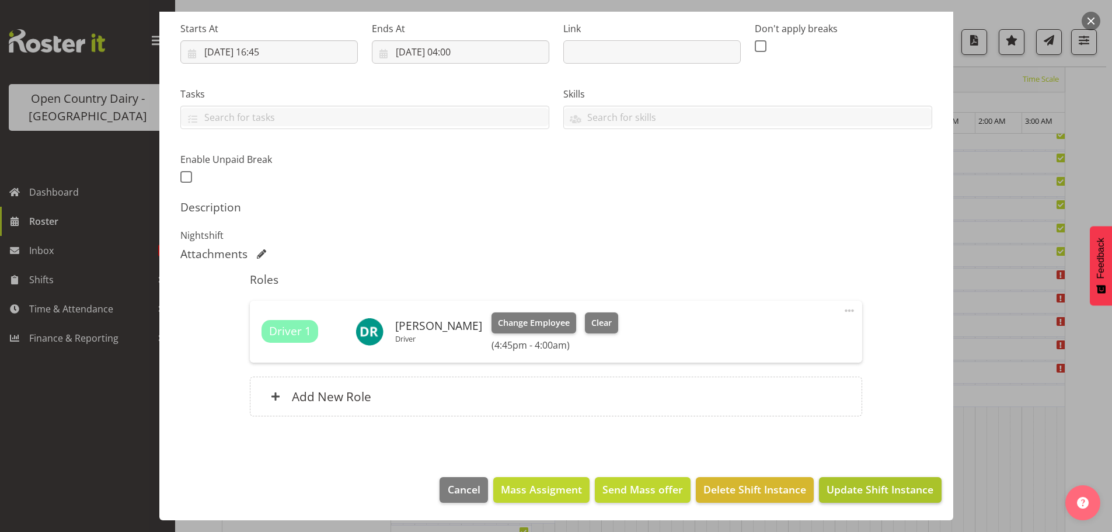
type input "882 Waharoa Nightshift Travel from Horotiu"
click at [857, 488] on span "Update Shift Instance" at bounding box center [880, 489] width 107 height 15
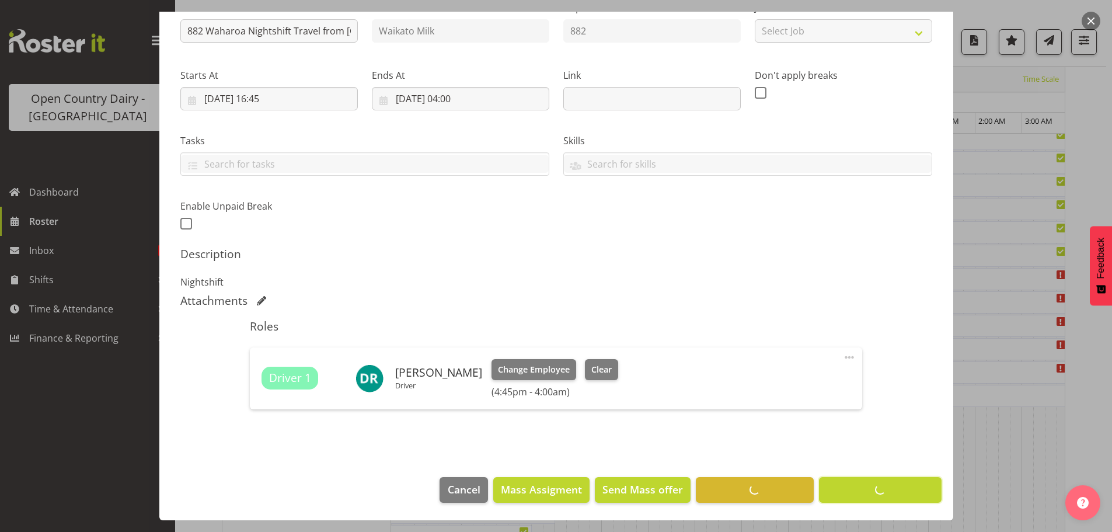
scroll to position [43, 0]
